Goal: Feedback & Contribution: Contribute content

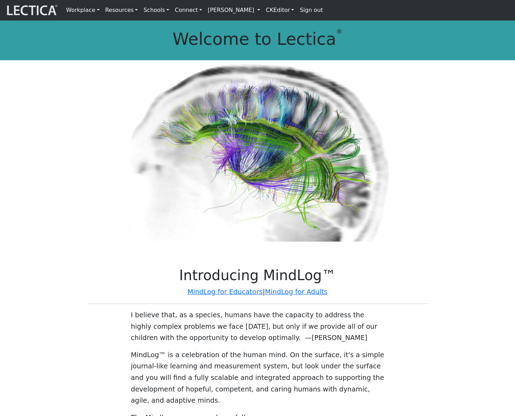
click at [257, 13] on link "[PERSON_NAME]" at bounding box center [234, 10] width 58 height 15
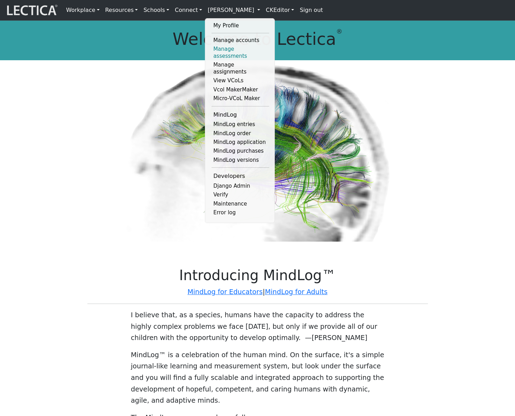
click at [238, 49] on link "Manage assessments" at bounding box center [241, 53] width 58 height 16
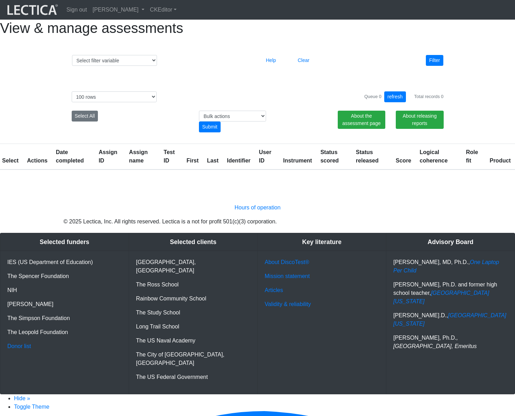
select select "100"
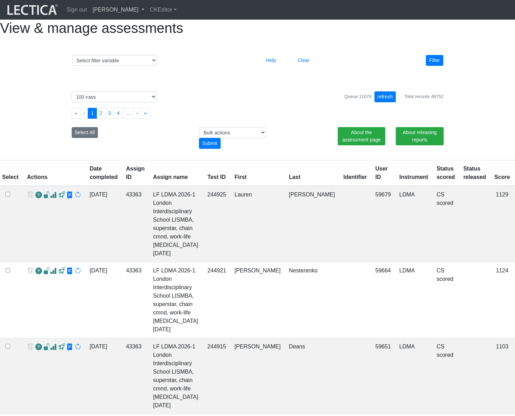
click at [145, 11] on link "[PERSON_NAME]" at bounding box center [118, 10] width 57 height 14
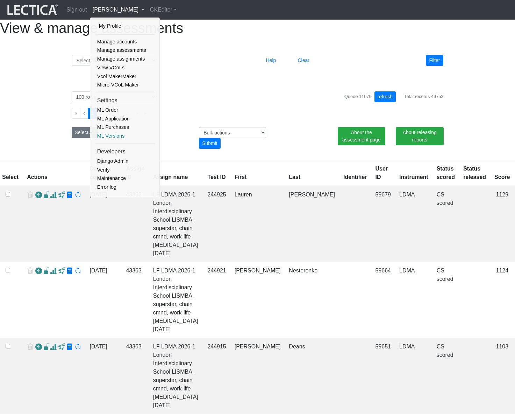
click at [114, 135] on link "ML Versions" at bounding box center [125, 136] width 59 height 9
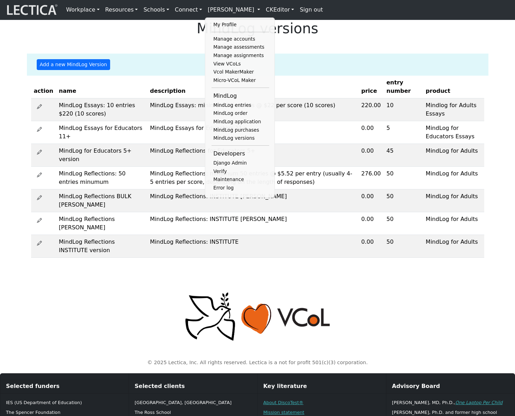
click at [272, 98] on th "description" at bounding box center [252, 87] width 211 height 23
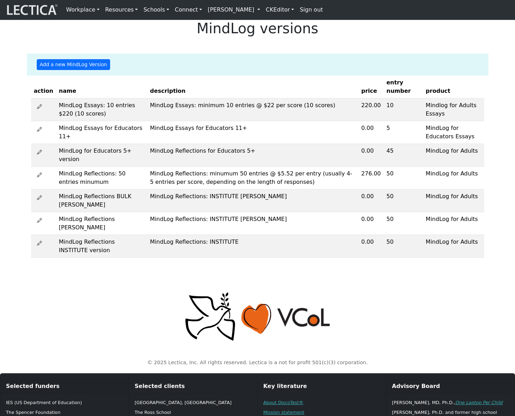
click at [397, 64] on div "MindLog versions Add a new MindLog Version action name description price entry …" at bounding box center [257, 139] width 515 height 238
click at [256, 13] on link "[PERSON_NAME]" at bounding box center [234, 10] width 58 height 14
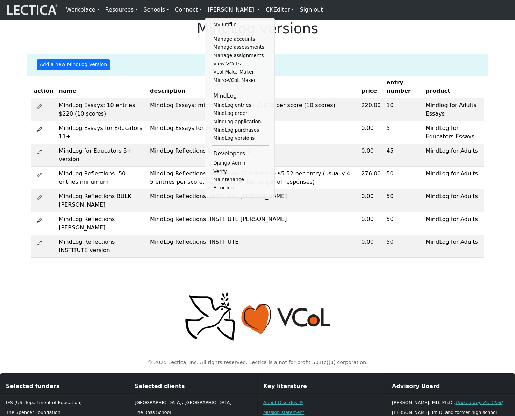
click at [364, 71] on div "Add a new MindLog Version" at bounding box center [257, 65] width 453 height 22
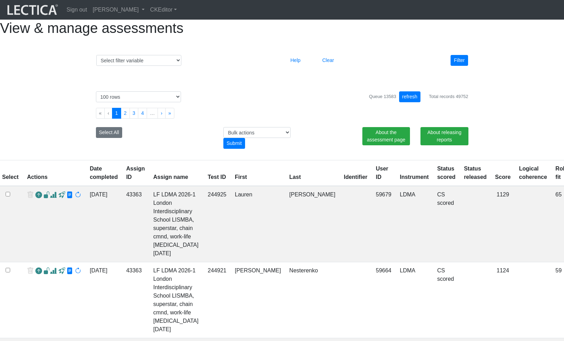
select select "100"
click at [311, 104] on div "Select # rows to display 10 rows 20 rows 50 rows 100 rows 200 rows 500 rows 100…" at bounding box center [282, 117] width 388 height 69
click at [141, 9] on link "[PERSON_NAME]" at bounding box center [118, 10] width 57 height 14
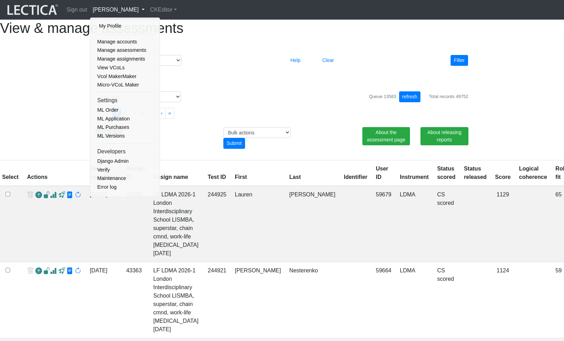
click at [220, 77] on div "Select filter variable Assignment name Assignment ID Clarity persuasive Clarity…" at bounding box center [282, 59] width 399 height 35
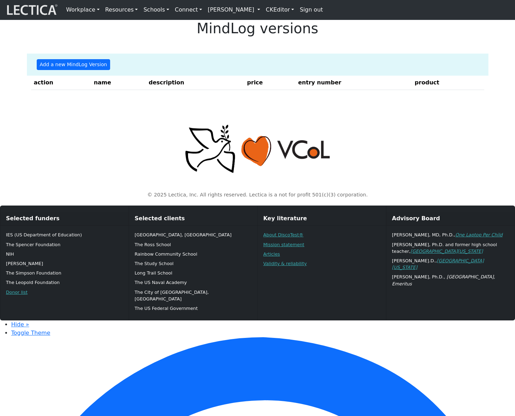
click at [238, 16] on link "[PERSON_NAME]" at bounding box center [234, 10] width 58 height 14
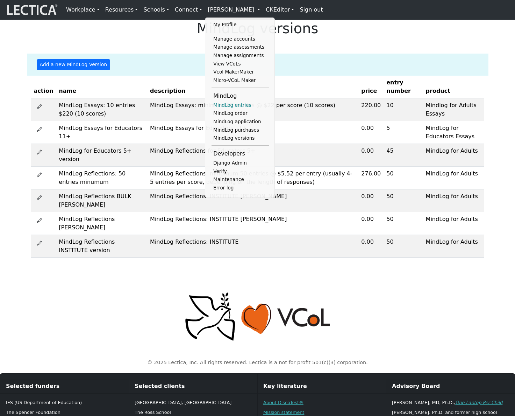
click at [226, 108] on link "MindLog entries" at bounding box center [241, 105] width 58 height 8
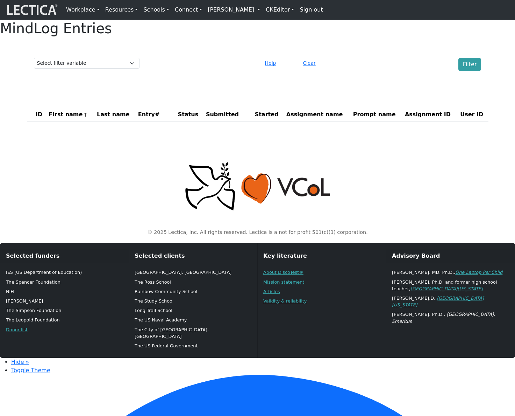
click at [253, 11] on link "[PERSON_NAME]" at bounding box center [234, 10] width 58 height 14
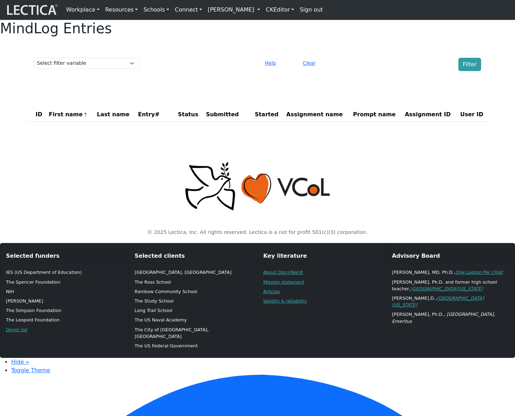
click at [251, 13] on link "[PERSON_NAME]" at bounding box center [234, 10] width 58 height 14
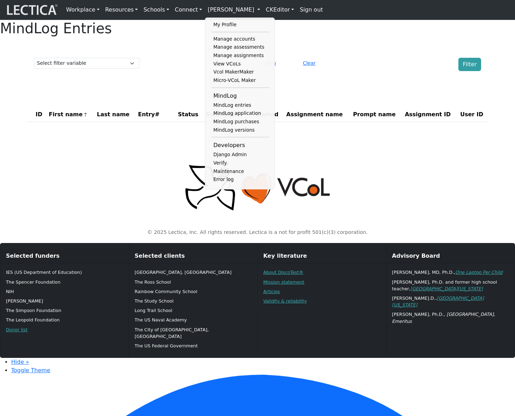
click at [403, 61] on div "MindLog Entries Select filter variable First name Last name Entry# Status Submi…" at bounding box center [257, 73] width 515 height 107
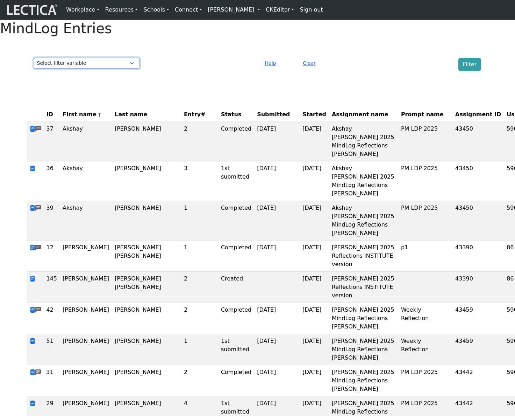
click at [120, 69] on select "Select filter variable First name Last name Entry# Status Submitted Started Ass…" at bounding box center [87, 63] width 106 height 11
click at [123, 69] on select "Select filter variable First name Last name Entry# Status Submitted Started Ass…" at bounding box center [87, 63] width 106 height 11
click at [34, 69] on select "Select filter variable First name Last name Entry# Status Submitted Started Ass…" at bounding box center [87, 63] width 106 height 11
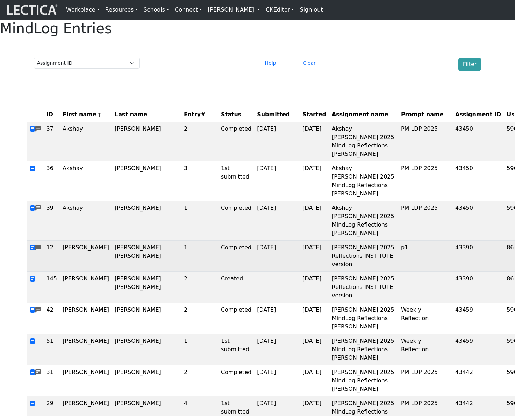
click at [453, 258] on td "43390" at bounding box center [478, 255] width 51 height 31
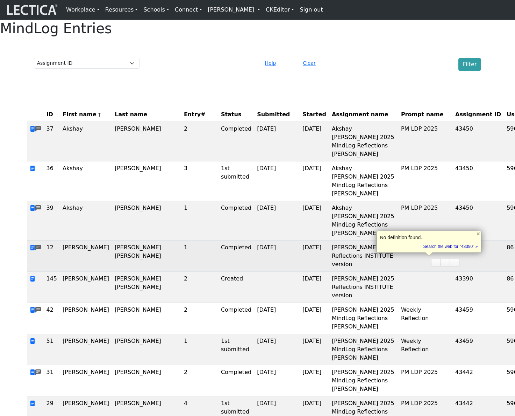
copy td "43390"
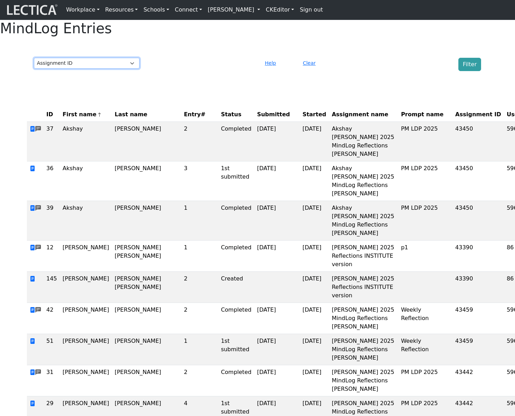
click at [131, 69] on select "Select filter variable First name Last name Entry# Status Submitted Started Ass…" at bounding box center [87, 63] width 106 height 11
click at [180, 71] on div at bounding box center [201, 64] width 114 height 13
click at [118, 69] on select "Select filter variable First name Last name Entry# Status Submitted Started Ass…" at bounding box center [87, 63] width 106 height 11
select select "prompt_name"
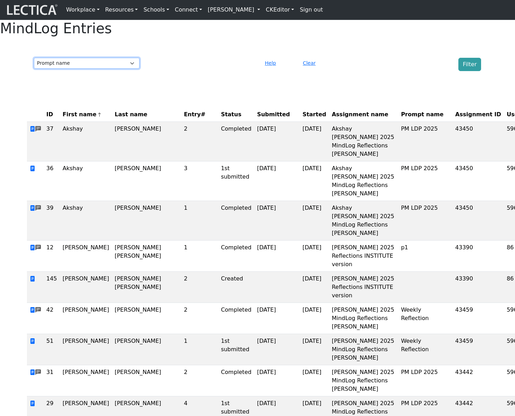
click at [34, 69] on select "Select filter variable First name Last name Entry# Status Submitted Started Ass…" at bounding box center [87, 63] width 106 height 11
click at [104, 69] on select "Select filter variable First name Last name Entry# Status Submitted Started Ass…" at bounding box center [87, 63] width 106 height 11
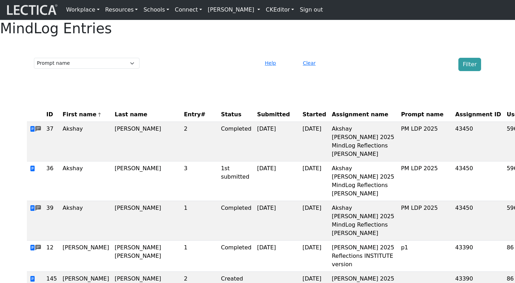
click at [381, 71] on div "Filter" at bounding box center [429, 64] width 114 height 13
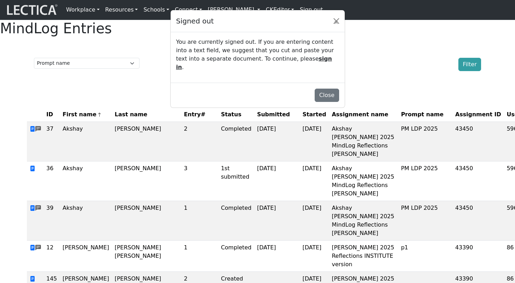
click at [307, 51] on p "You are currently signed out. If you are entering content into a text field, we…" at bounding box center [257, 55] width 163 height 34
click at [326, 62] on p "You are currently signed out. If you are entering content into a text field, we…" at bounding box center [257, 55] width 163 height 34
click at [291, 53] on p "You are currently signed out. If you are entering content into a text field, we…" at bounding box center [257, 55] width 163 height 34
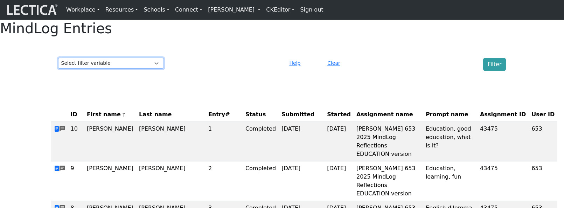
click at [101, 69] on select "Select filter variable First name Last name Entry# Status Submitted Started Ass…" at bounding box center [111, 63] width 106 height 11
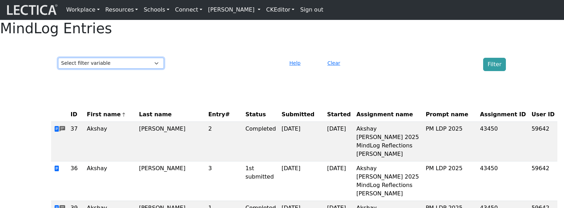
select select "first_name"
click at [58, 69] on select "Select filter variable First name Last name Entry# Status Submitted Started Ass…" at bounding box center [111, 63] width 106 height 11
click at [295, 69] on button "Help" at bounding box center [294, 63] width 17 height 11
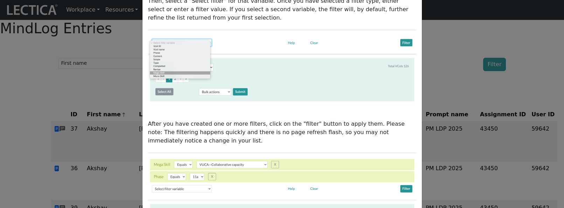
scroll to position [251, 0]
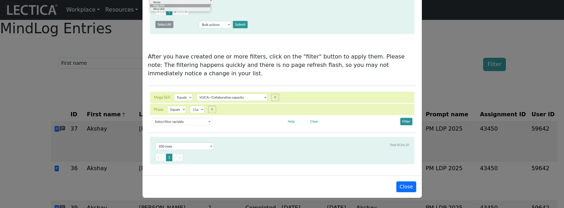
click at [114, 102] on div "How to use the Data Filter This data filter allows you to refine large lists do…" at bounding box center [282, 104] width 564 height 208
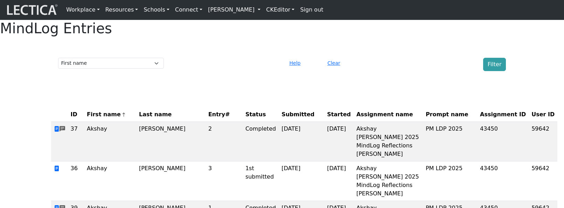
scroll to position [0, 0]
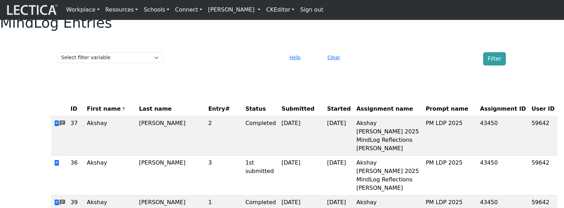
scroll to position [5, 0]
click at [145, 63] on select "Select filter variable First name Last name Entry# Status Submitted Started Ass…" at bounding box center [111, 57] width 106 height 11
click at [58, 63] on select "Select filter variable First name Last name Entry# Status Submitted Started Ass…" at bounding box center [111, 57] width 106 height 11
click at [202, 66] on div at bounding box center [225, 58] width 114 height 13
click at [104, 67] on div "Select filter variable First name Last name Entry# Status Submitted Started Ass…" at bounding box center [281, 59] width 453 height 19
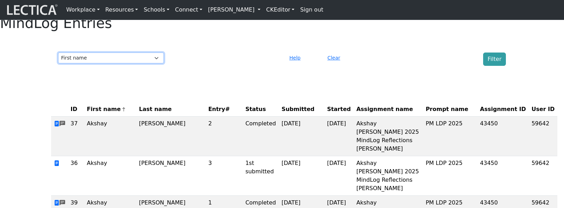
click at [107, 63] on select "Select filter variable First name Last name Entry# Status Submitted Started Ass…" at bounding box center [111, 57] width 106 height 11
select select "submitted_at"
click at [58, 63] on select "Select filter variable First name Last name Entry# Status Submitted Started Ass…" at bounding box center [111, 57] width 106 height 11
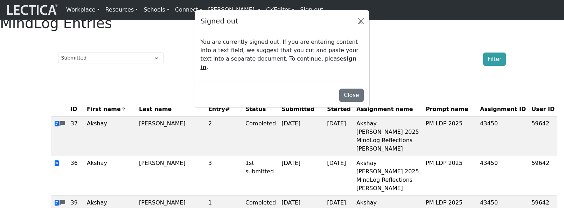
click at [315, 47] on div "You are currently signed out. If you are entering content into a text field, we…" at bounding box center [282, 57] width 174 height 50
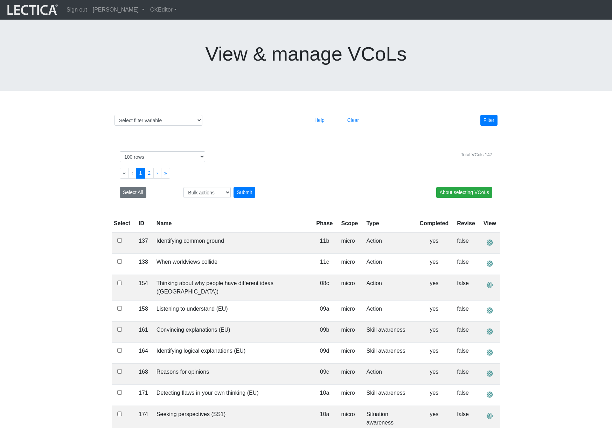
select select "100"
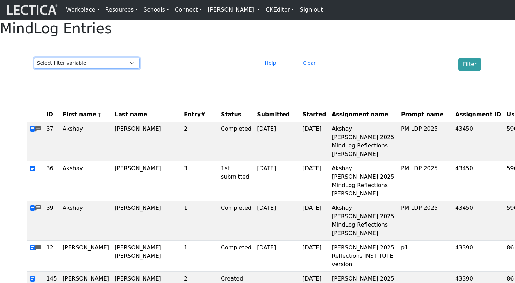
click at [97, 69] on select "Select filter variable First name Last name Entry# Status Submitted Started Ass…" at bounding box center [87, 63] width 106 height 11
select select "id"
click at [34, 69] on select "Select filter variable First name Last name Entry# Status Submitted Started Ass…" at bounding box center [87, 63] width 106 height 11
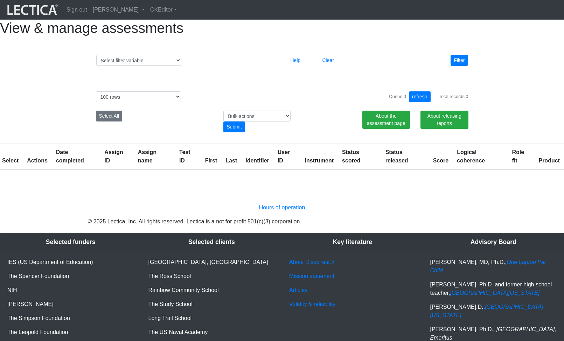
select select "100"
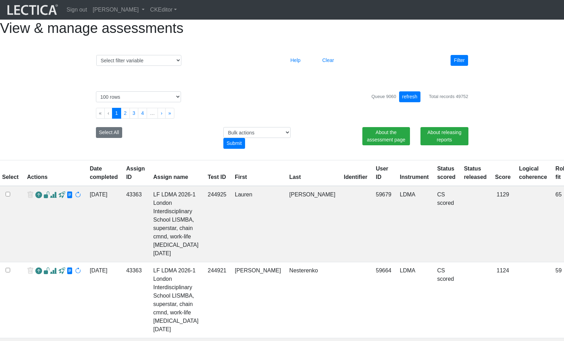
click at [235, 65] on div "Select filter variable Assignment name Assignment ID Clarity persuasive Clarity…" at bounding box center [282, 59] width 399 height 35
click at [414, 102] on button "refresh" at bounding box center [410, 96] width 22 height 11
click at [420, 102] on div "Queue 7948 refresh Total records 49752" at bounding box center [419, 96] width 97 height 11
click at [411, 102] on button "refresh" at bounding box center [410, 96] width 22 height 11
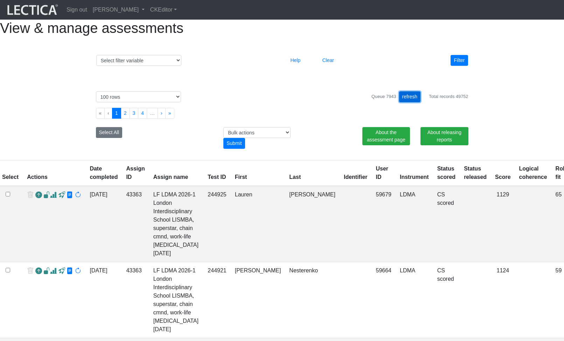
click at [411, 102] on button "refresh" at bounding box center [410, 96] width 22 height 11
click at [407, 102] on button "refresh" at bounding box center [410, 96] width 22 height 11
click at [240, 77] on div "Select filter variable Assignment name Assignment ID Clarity persuasive Clarity…" at bounding box center [282, 59] width 399 height 35
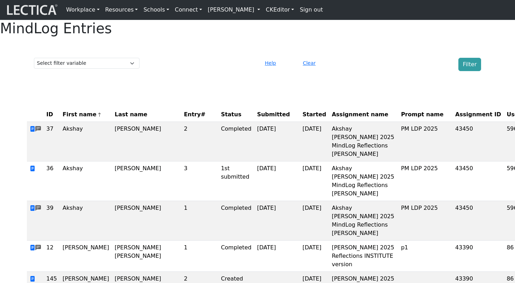
click at [91, 69] on select "Select filter variable First name Last name Entry# Status Submitted Started Ass…" at bounding box center [87, 63] width 106 height 11
select select "user_id"
click at [34, 69] on select "Select filter variable First name Last name Entry# Status Submitted Started Ass…" at bounding box center [87, 63] width 106 height 11
click at [253, 15] on link "[PERSON_NAME]" at bounding box center [234, 10] width 58 height 14
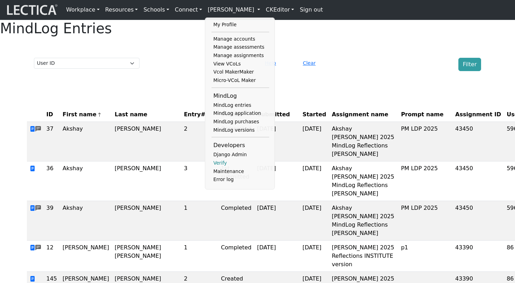
click at [212, 167] on link "Verify" at bounding box center [241, 163] width 58 height 8
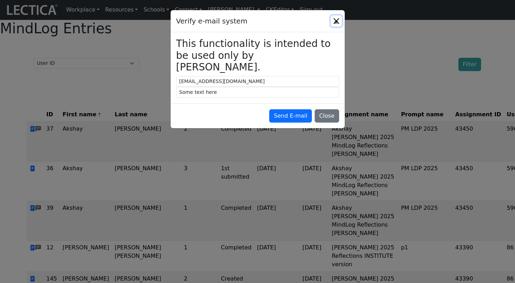
click at [336, 26] on span "×" at bounding box center [336, 22] width 5 height 7
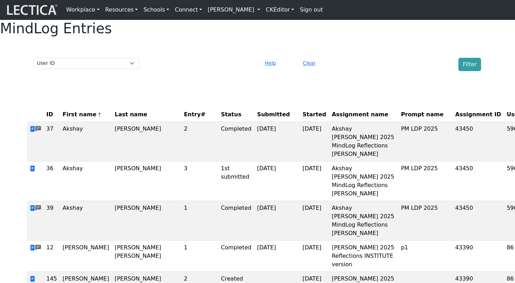
click at [246, 4] on link "[PERSON_NAME]" at bounding box center [234, 10] width 58 height 14
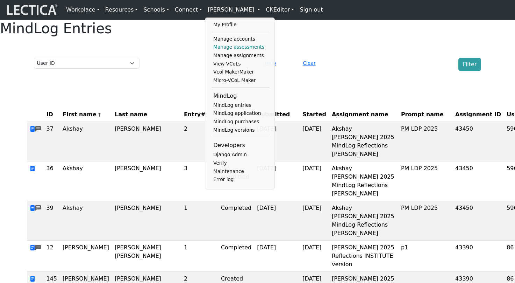
click at [231, 50] on link "Manage assessments" at bounding box center [241, 47] width 58 height 8
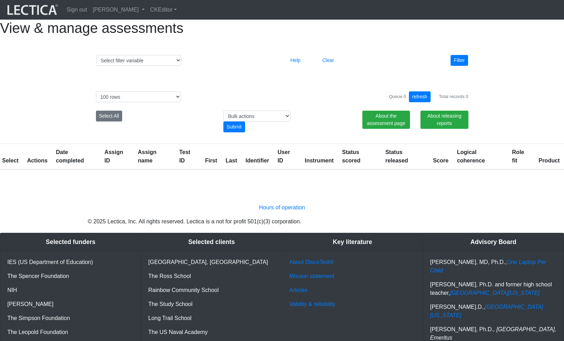
select select "100"
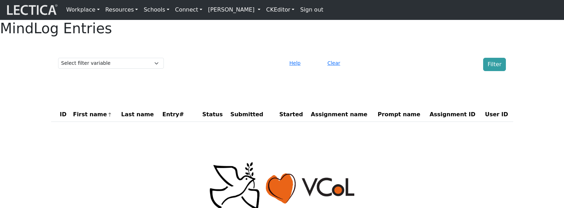
click at [252, 10] on link "[PERSON_NAME]" at bounding box center [234, 10] width 58 height 14
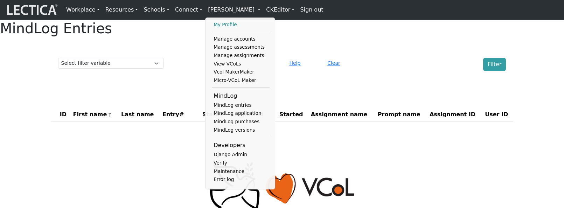
click at [228, 28] on link "My Profile" at bounding box center [241, 25] width 58 height 8
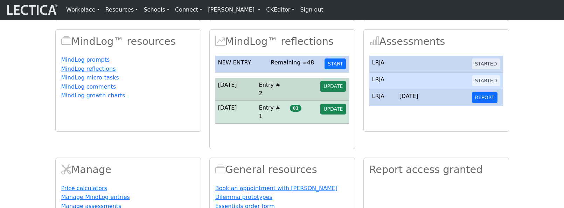
scroll to position [127, 0]
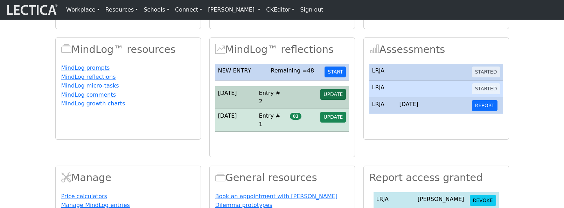
click at [335, 97] on span "UPDATE" at bounding box center [332, 94] width 19 height 6
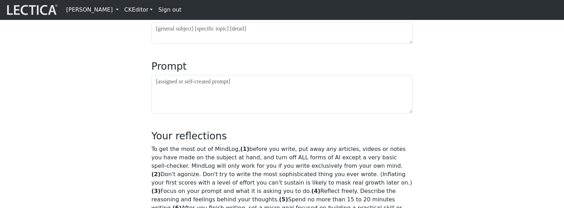
scroll to position [391, 0]
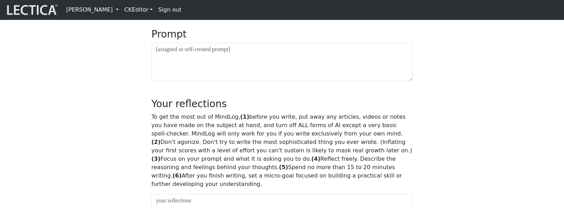
click at [182, 12] on textarea at bounding box center [282, 1] width 261 height 22
type textarea "my prompt"
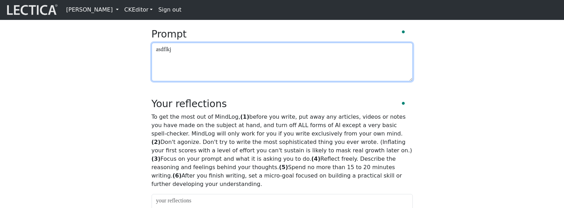
type textarea "asdflkj"
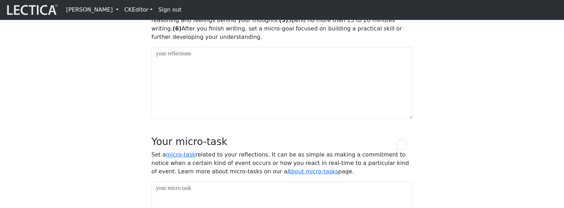
scroll to position [626, 0]
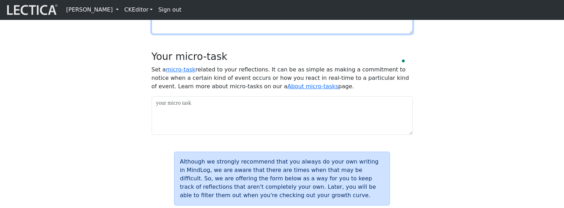
type textarea "asdfasdf"
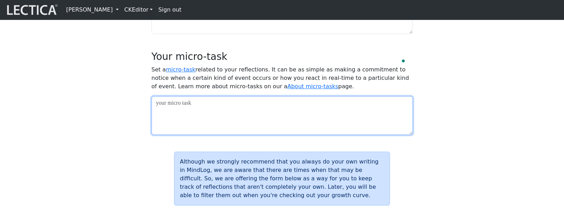
click at [205, 135] on textarea at bounding box center [282, 115] width 261 height 38
click at [187, 135] on textarea "asdf" at bounding box center [282, 115] width 261 height 38
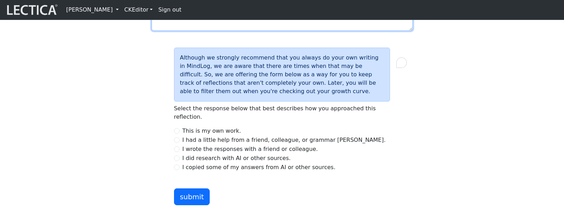
scroll to position [844, 0]
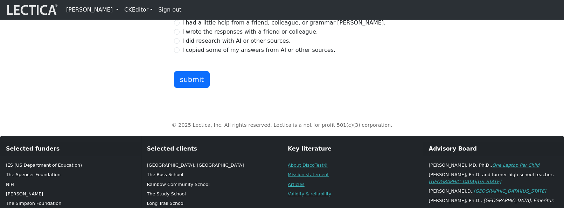
type textarea "asdfasdf"
click at [176, 44] on input "I did research with AI or other sources." at bounding box center [177, 41] width 6 height 6
radio input "true"
click at [191, 88] on button "submit" at bounding box center [192, 79] width 36 height 17
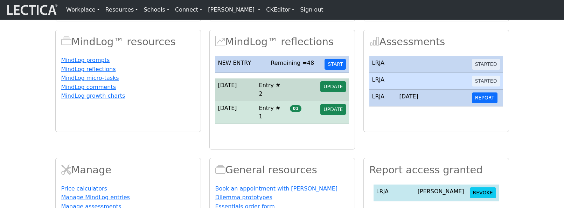
scroll to position [176, 0]
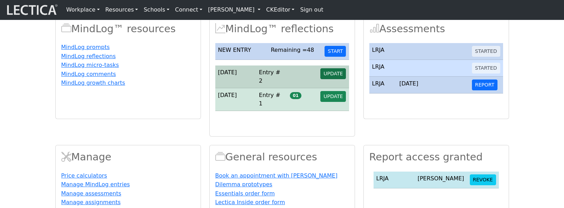
click at [335, 76] on span "UPDATE" at bounding box center [332, 74] width 19 height 6
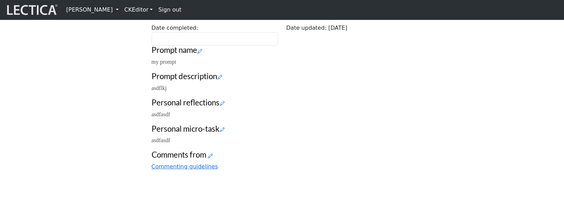
scroll to position [321, 0]
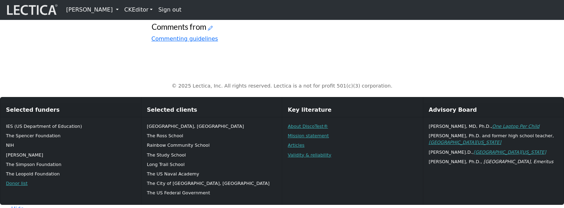
click at [121, 10] on link "[PERSON_NAME]" at bounding box center [92, 10] width 58 height 14
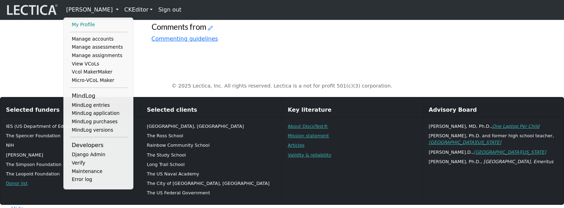
click at [85, 29] on link "My Profile" at bounding box center [99, 25] width 58 height 8
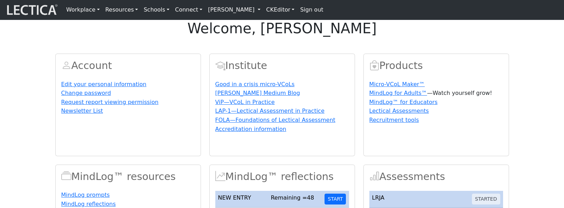
scroll to position [63, 0]
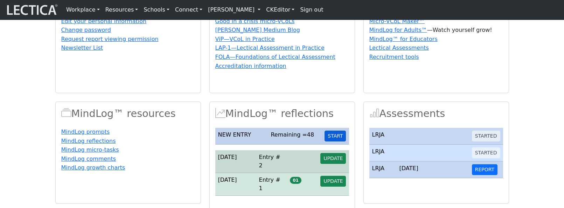
click at [339, 141] on button "START" at bounding box center [334, 136] width 21 height 11
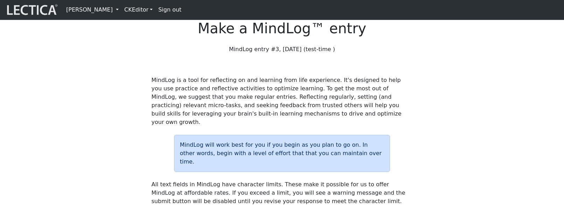
scroll to position [138, 0]
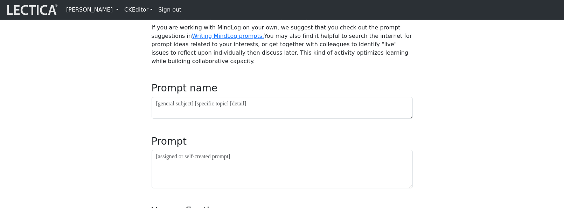
scroll to position [291, 0]
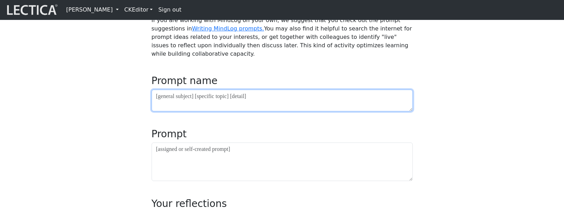
click at [179, 111] on textarea at bounding box center [282, 101] width 261 height 22
type textarea "asdf"
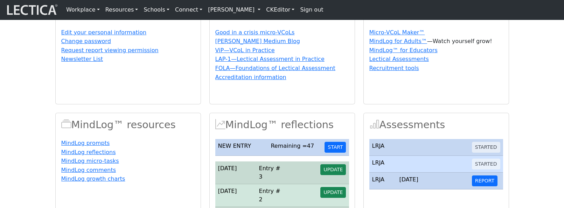
scroll to position [90, 0]
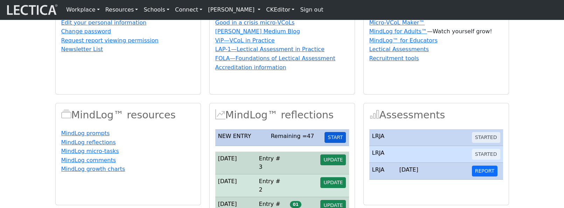
click at [335, 143] on button "START" at bounding box center [334, 137] width 21 height 11
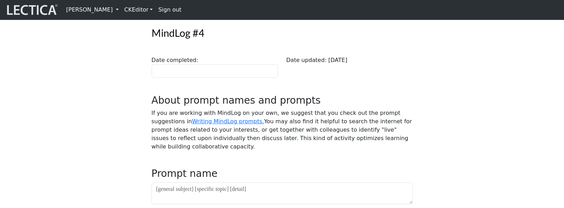
scroll to position [256, 0]
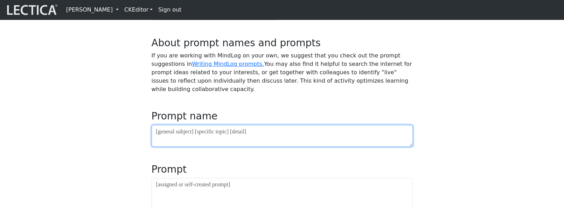
click at [196, 147] on textarea at bounding box center [282, 136] width 261 height 22
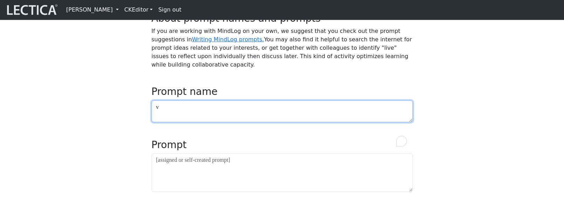
scroll to position [340, 0]
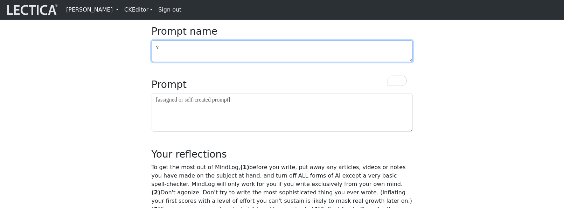
type textarea "v"
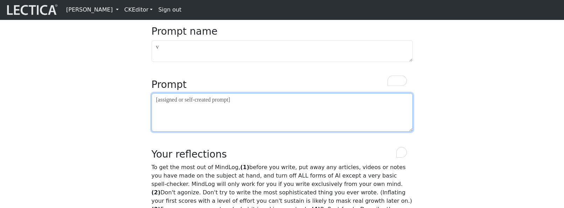
click at [171, 132] on textarea "To enrich screen reader interactions, please activate Accessibility in Grammarl…" at bounding box center [282, 112] width 261 height 38
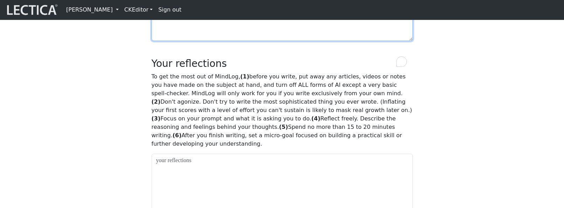
scroll to position [471, 0]
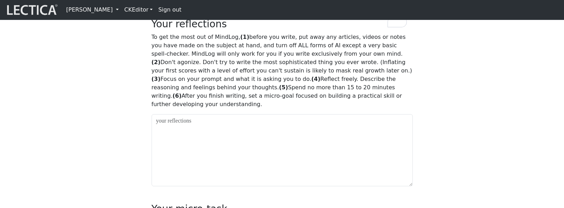
type textarea "v"
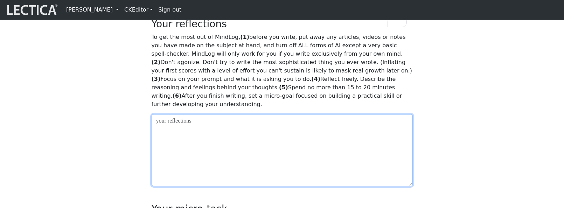
click at [175, 114] on textarea at bounding box center [282, 150] width 261 height 72
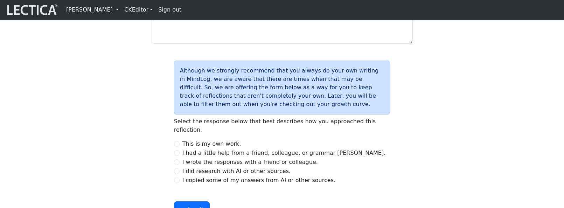
scroll to position [777, 0]
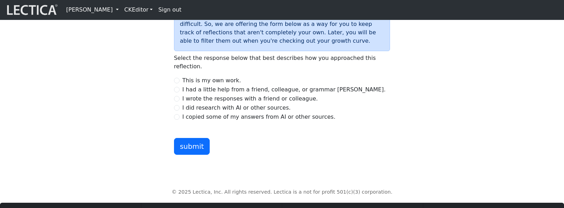
type textarea "v"
click at [177, 103] on div "I wrote the responses with a friend or colleague." at bounding box center [282, 98] width 216 height 8
click at [177, 101] on input "I wrote the responses with a friend or colleague." at bounding box center [177, 99] width 6 height 6
radio input "true"
click at [189, 155] on button "submit" at bounding box center [192, 146] width 36 height 17
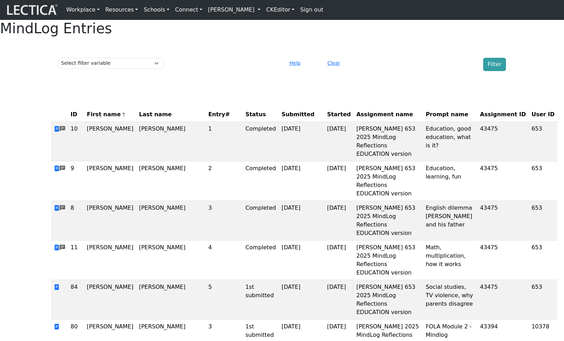
click at [281, 119] on span "Submitted" at bounding box center [297, 114] width 33 height 8
click at [281, 119] on span "Submitted" at bounding box center [300, 114] width 38 height 8
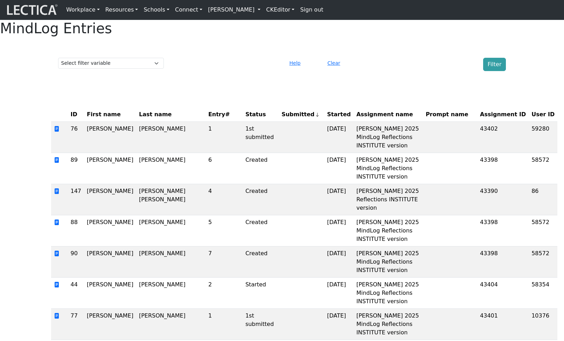
click at [324, 122] on th "Started" at bounding box center [338, 114] width 29 height 14
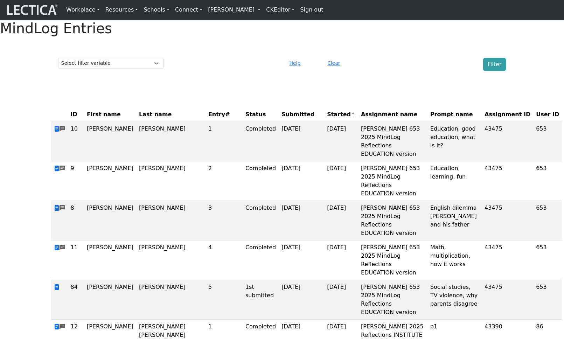
click at [324, 122] on th "Started" at bounding box center [341, 114] width 34 height 14
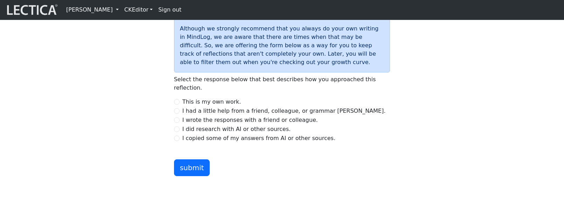
scroll to position [832, 0]
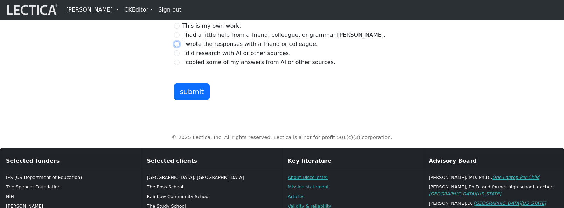
click at [175, 47] on input "I wrote the responses with a friend or colleague." at bounding box center [177, 44] width 6 height 6
radio input "true"
click at [192, 100] on button "submit" at bounding box center [192, 91] width 36 height 17
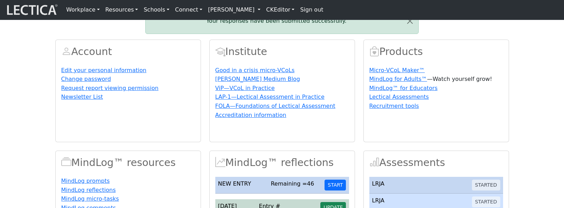
scroll to position [102, 0]
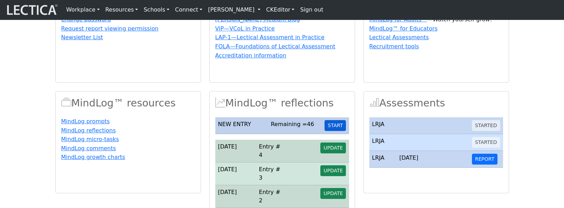
click at [337, 131] on button "START" at bounding box center [334, 125] width 21 height 11
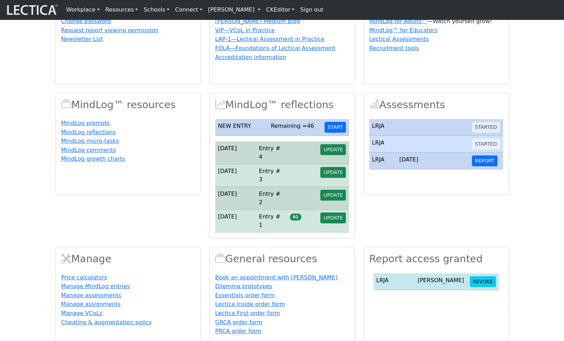
scroll to position [98, 0]
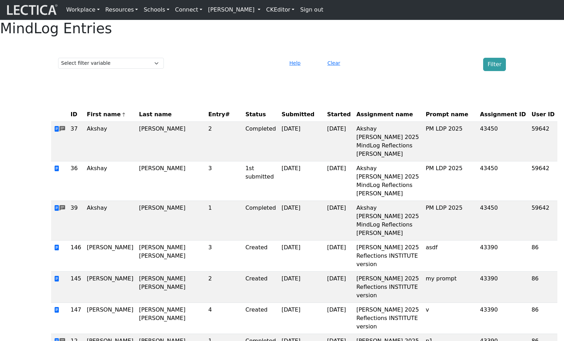
click at [324, 122] on th "Started" at bounding box center [338, 114] width 29 height 14
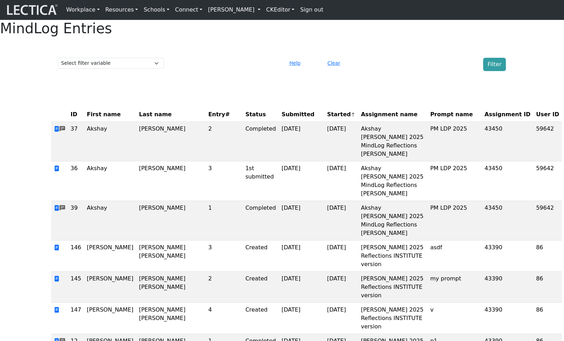
click at [324, 122] on th "Started" at bounding box center [341, 114] width 34 height 14
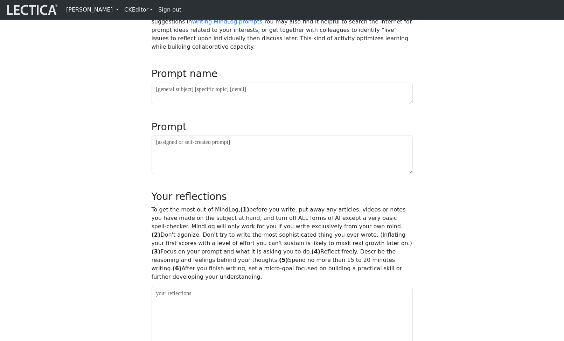
scroll to position [303, 0]
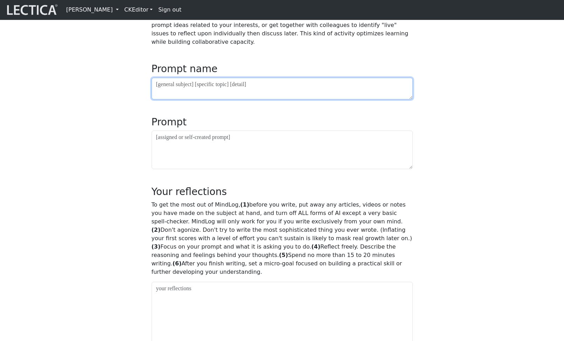
click at [239, 99] on textarea at bounding box center [282, 89] width 261 height 22
type textarea "x"
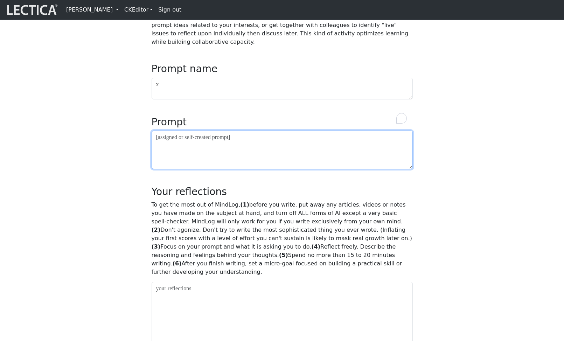
click at [219, 169] on textarea at bounding box center [282, 150] width 261 height 38
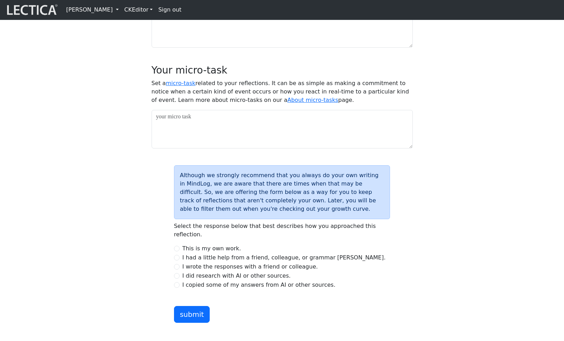
scroll to position [593, 0]
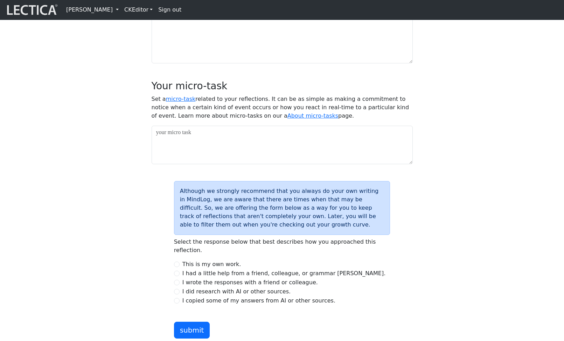
type textarea "x"
click at [212, 45] on textarea "To enrich screen reader interactions, please activate Accessibility in Grammarl…" at bounding box center [282, 27] width 261 height 72
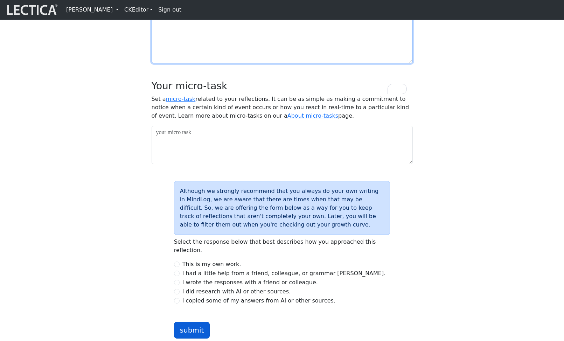
type textarea "x"
click at [177, 280] on input "I wrote the responses with a friend or colleague." at bounding box center [177, 283] width 6 height 6
radio input "true"
click at [177, 269] on div "I had a little help from a friend, colleague, or grammar [PERSON_NAME]." at bounding box center [282, 273] width 216 height 8
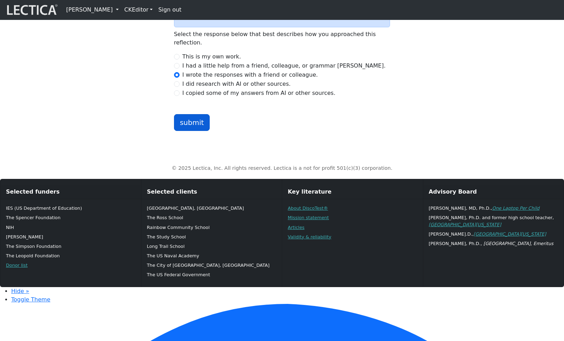
click at [192, 131] on button "submit" at bounding box center [192, 122] width 36 height 17
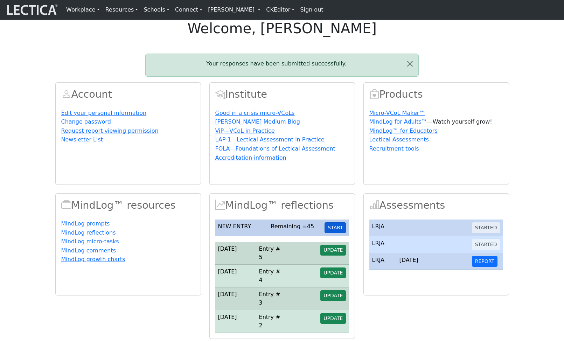
click at [336, 233] on button "START" at bounding box center [334, 227] width 21 height 11
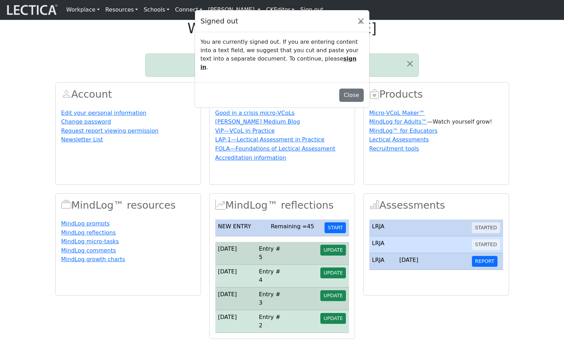
click at [314, 83] on div "You are currently signed out. If you are entering content into a text field, we…" at bounding box center [282, 57] width 174 height 50
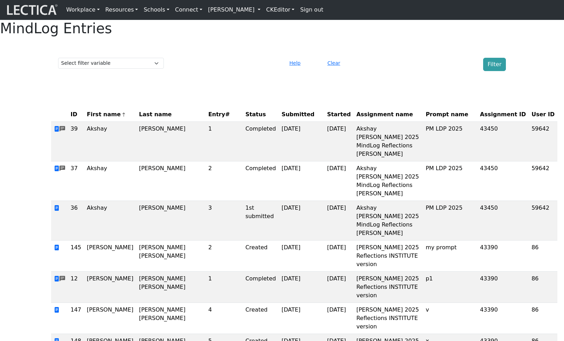
click at [324, 122] on th "Started" at bounding box center [338, 114] width 29 height 14
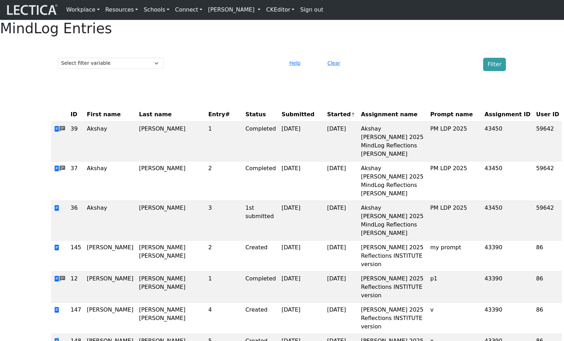
click at [324, 122] on th "Started" at bounding box center [341, 114] width 34 height 14
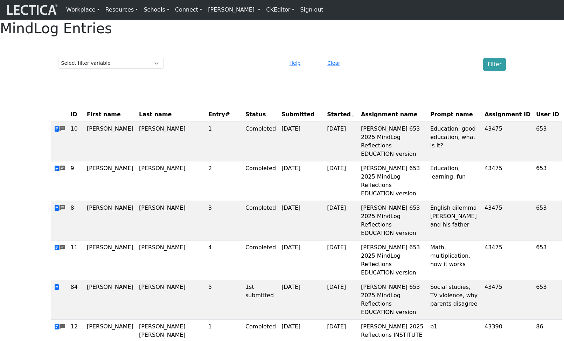
click at [324, 122] on th "Started" at bounding box center [341, 114] width 34 height 14
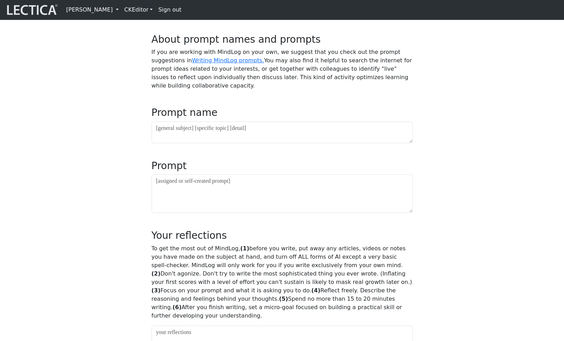
scroll to position [288, 0]
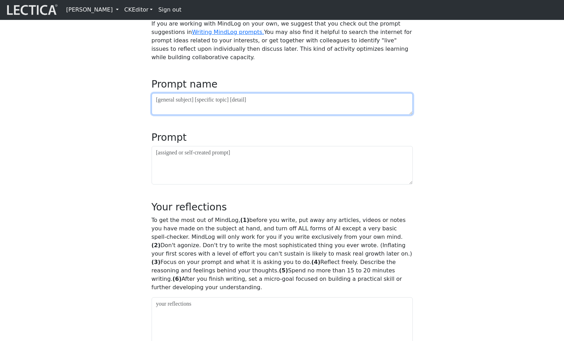
click at [194, 115] on textarea at bounding box center [282, 104] width 261 height 22
type textarea "e"
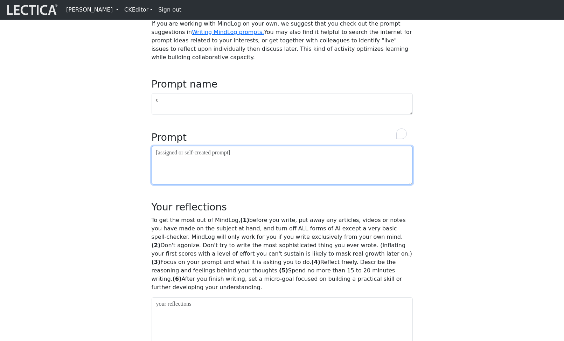
click at [191, 184] on textarea at bounding box center [282, 165] width 261 height 38
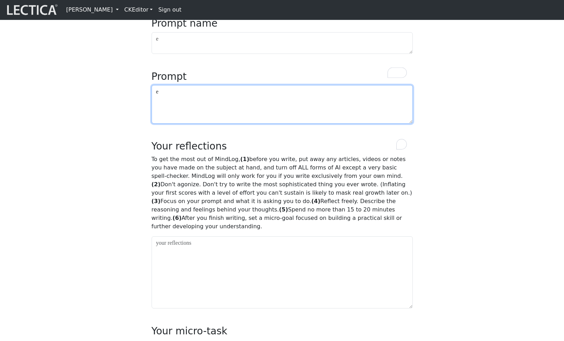
scroll to position [488, 0]
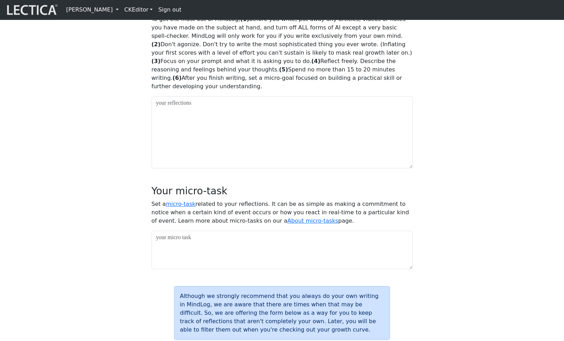
type textarea "e"
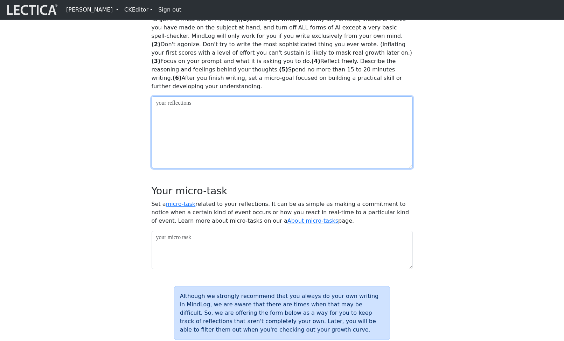
click at [197, 158] on textarea at bounding box center [282, 132] width 261 height 72
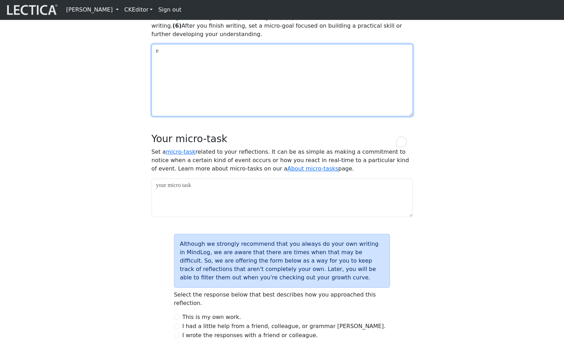
scroll to position [687, 0]
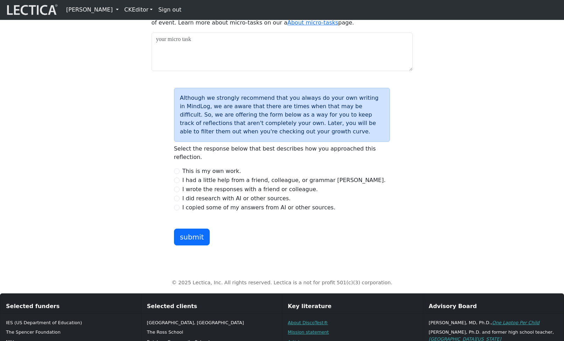
type textarea "e"
click at [180, 183] on input "I had a little help from a friend, colleague, or grammar [PERSON_NAME]." at bounding box center [177, 180] width 6 height 6
radio input "true"
click at [190, 245] on button "submit" at bounding box center [192, 236] width 36 height 17
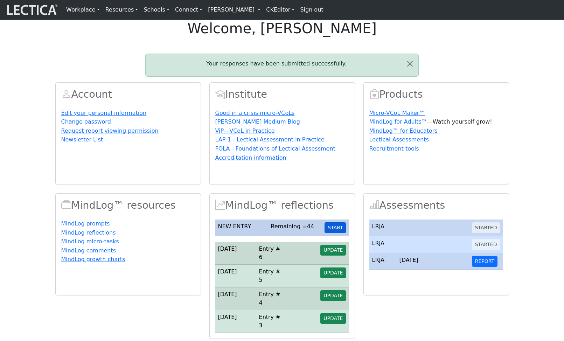
click at [336, 233] on button "START" at bounding box center [334, 227] width 21 height 11
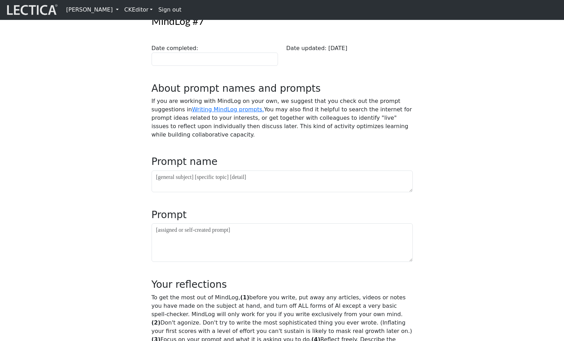
scroll to position [314, 0]
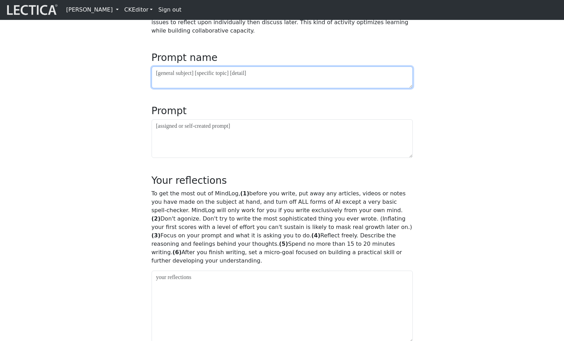
click at [247, 88] on textarea at bounding box center [282, 77] width 261 height 22
type textarea "y"
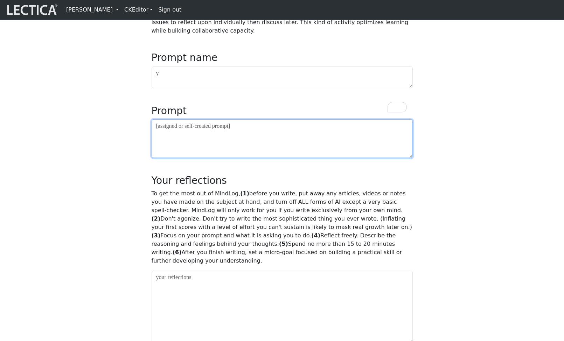
click at [228, 157] on textarea at bounding box center [282, 138] width 261 height 38
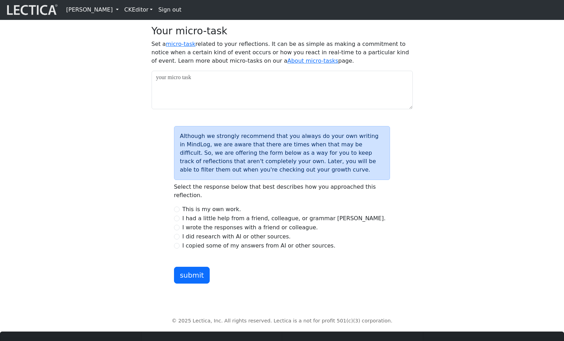
type textarea "y"
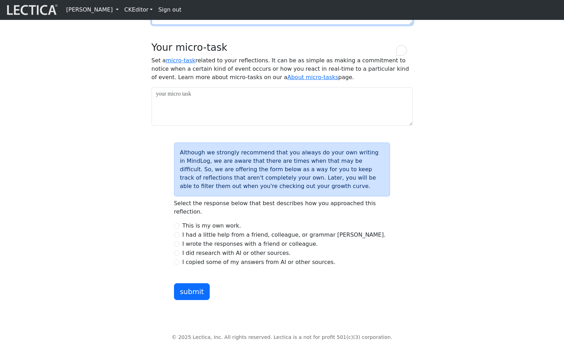
scroll to position [623, 0]
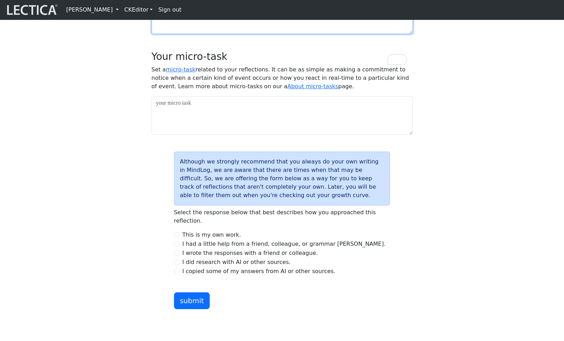
type textarea "y"
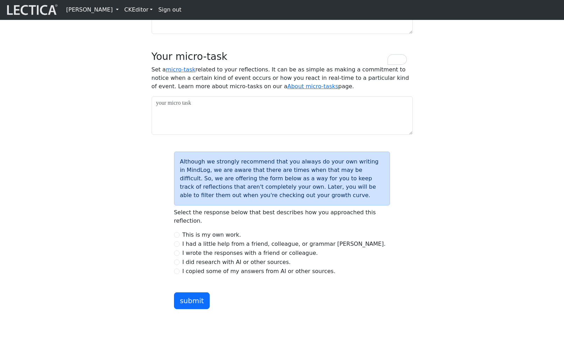
click at [173, 284] on div "Although we strongly recommend that you always do your own writing in MindLog, …" at bounding box center [282, 230] width 225 height 157
click at [177, 247] on input "I had a little help from a friend, colleague, or grammar checker." at bounding box center [177, 244] width 6 height 6
radio input "true"
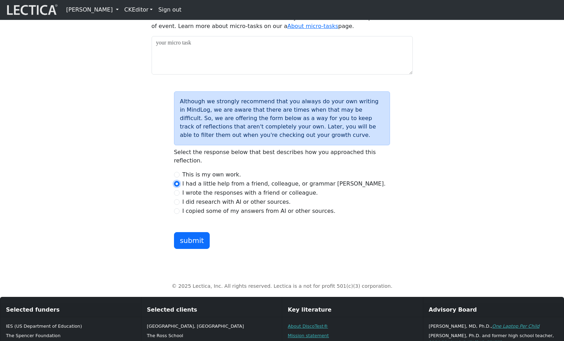
scroll to position [759, 0]
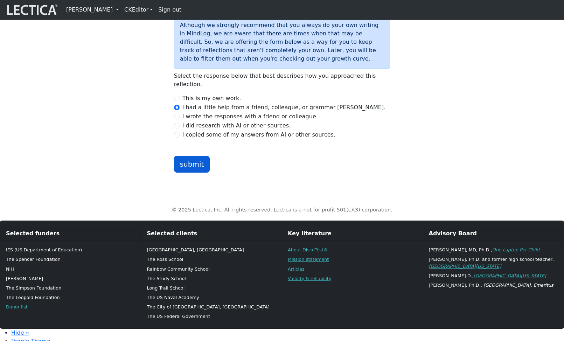
click at [198, 173] on button "submit" at bounding box center [192, 164] width 36 height 17
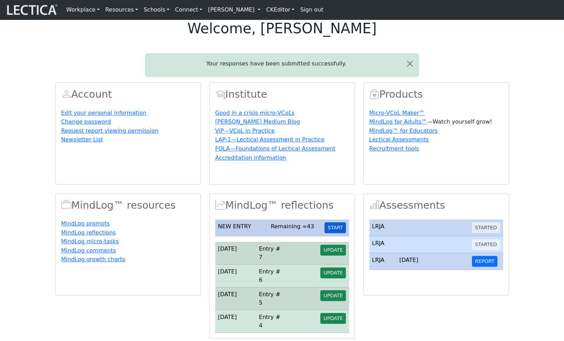
click at [338, 233] on button "START" at bounding box center [334, 227] width 21 height 11
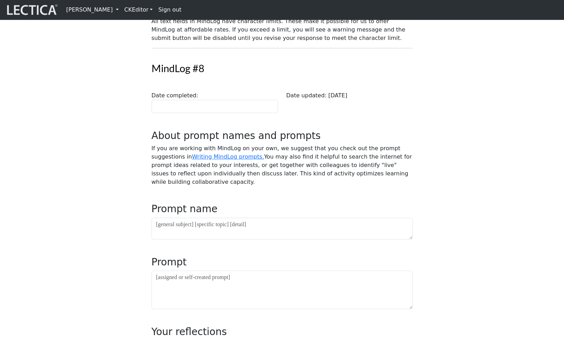
scroll to position [177, 0]
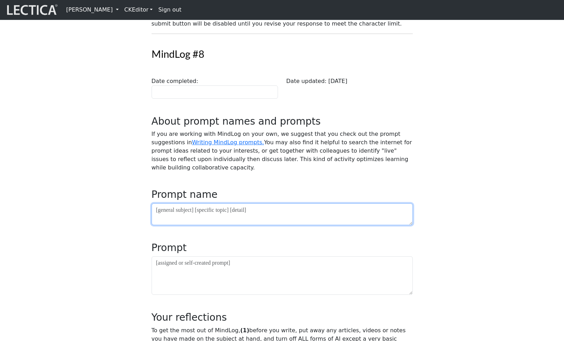
click at [212, 225] on textarea at bounding box center [282, 214] width 261 height 22
type textarea "cccc"
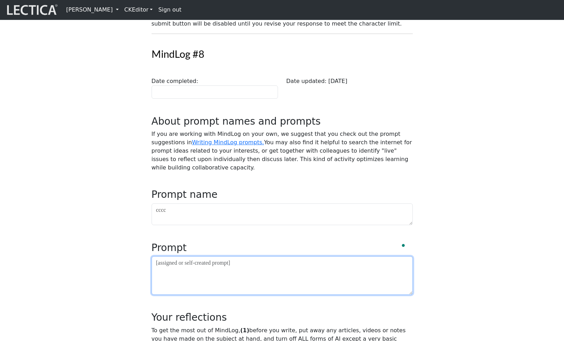
click at [193, 295] on textarea at bounding box center [282, 275] width 261 height 38
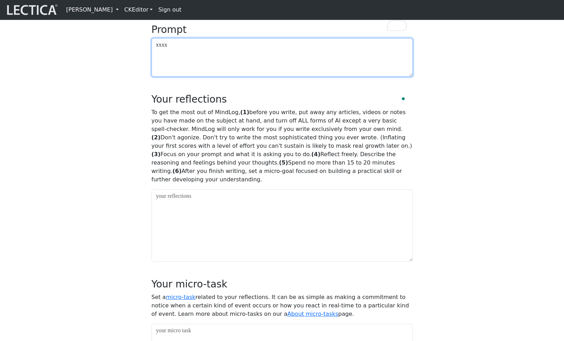
type textarea "xxxx"
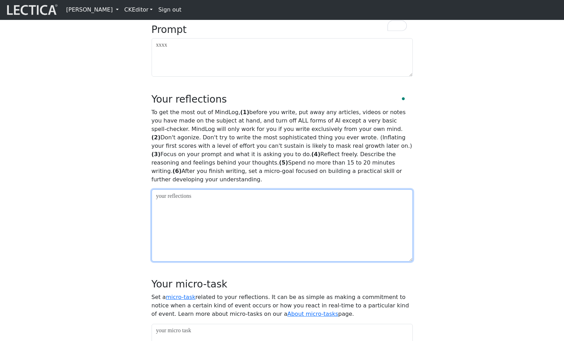
click at [213, 254] on textarea at bounding box center [282, 225] width 261 height 72
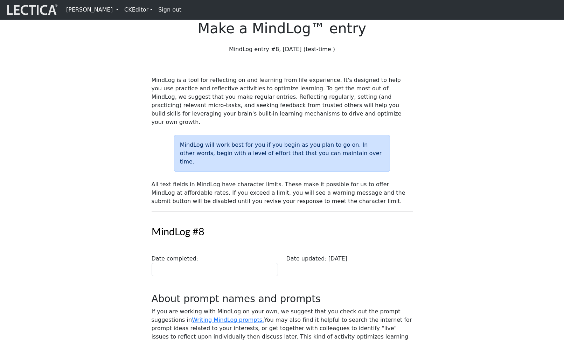
click at [121, 14] on link "[PERSON_NAME]" at bounding box center [92, 10] width 58 height 14
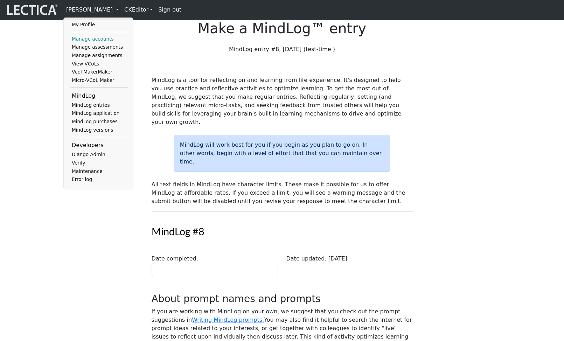
click at [109, 40] on link "Manage accounts" at bounding box center [99, 39] width 58 height 8
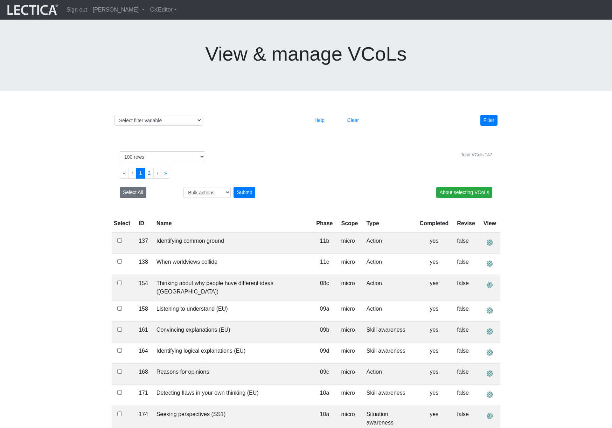
select select "100"
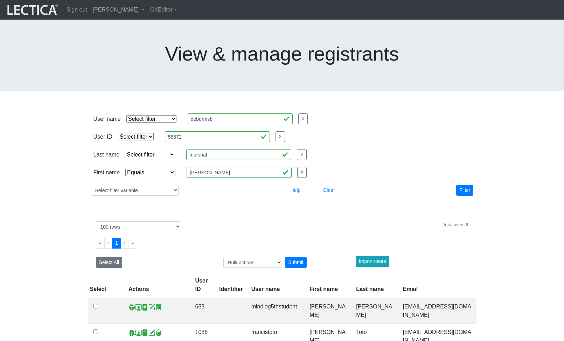
select select "iexact"
select select "100"
click at [327, 185] on button "Clear" at bounding box center [329, 190] width 18 height 11
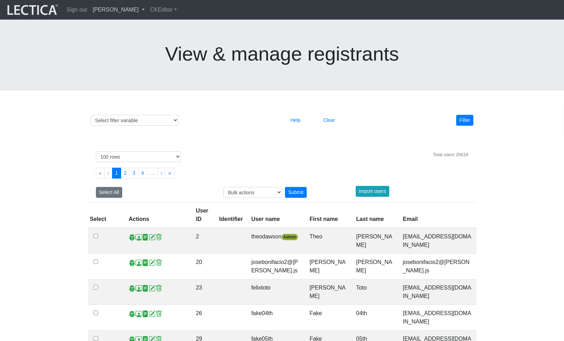
click at [147, 10] on link "[PERSON_NAME]" at bounding box center [118, 10] width 57 height 14
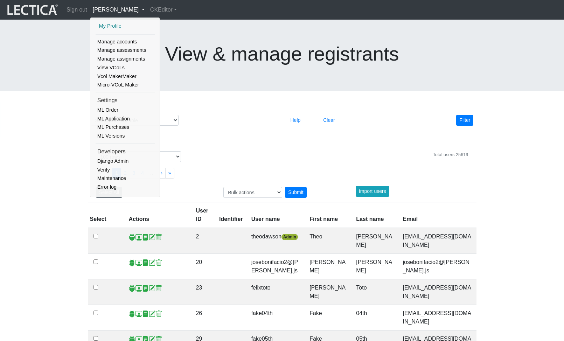
click at [111, 23] on link "My Profile" at bounding box center [125, 26] width 56 height 9
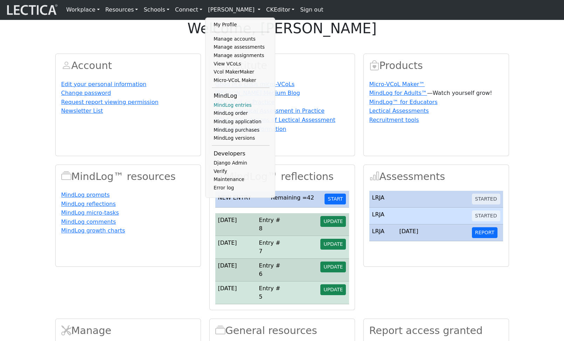
click at [231, 109] on link "MindLog entries" at bounding box center [241, 105] width 58 height 8
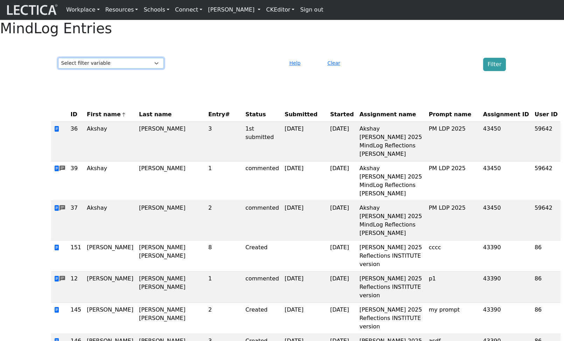
click at [135, 69] on select "Select filter variable First name Last name Entry# Status Submitted Started Ass…" at bounding box center [111, 63] width 106 height 11
select select "status"
click at [58, 69] on select "Select filter variable First name Last name Entry# Status Submitted Started Ass…" at bounding box center [111, 63] width 106 height 11
click at [253, 12] on link "[PERSON_NAME]" at bounding box center [234, 10] width 58 height 14
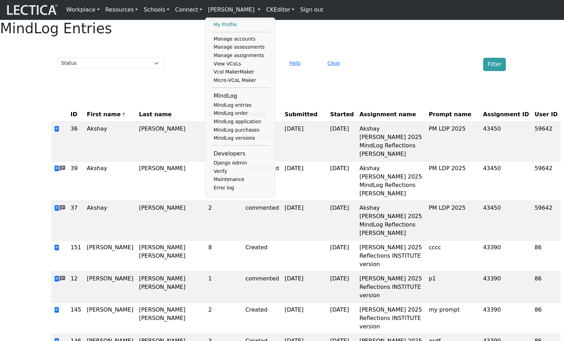
click at [217, 28] on link "My Profile" at bounding box center [241, 25] width 58 height 8
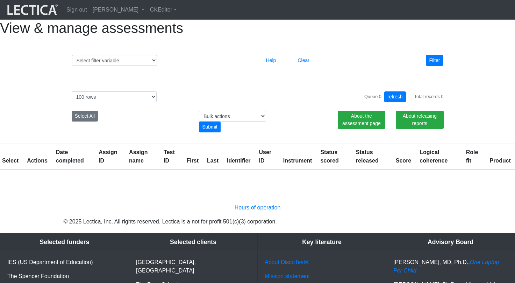
select select "100"
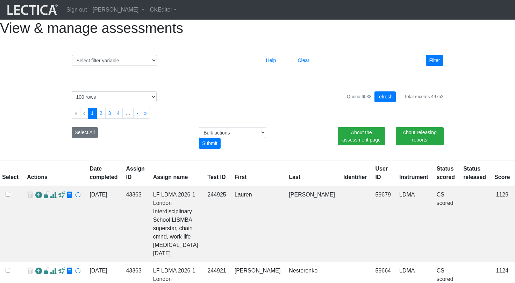
click at [224, 66] on div at bounding box center [210, 60] width 96 height 11
click at [147, 9] on link "[PERSON_NAME]" at bounding box center [118, 10] width 57 height 14
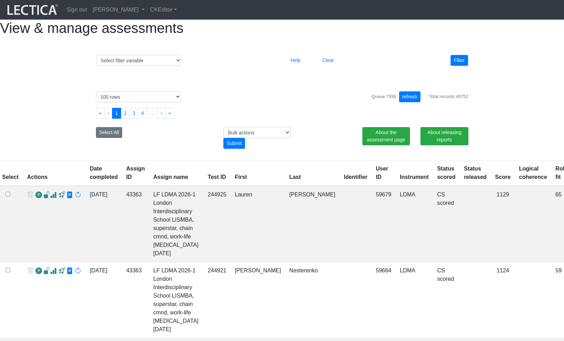
select select "100"
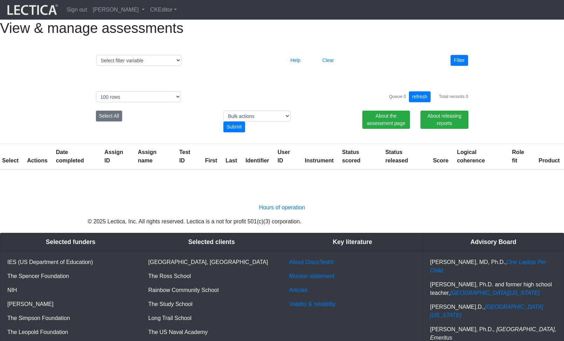
select select "100"
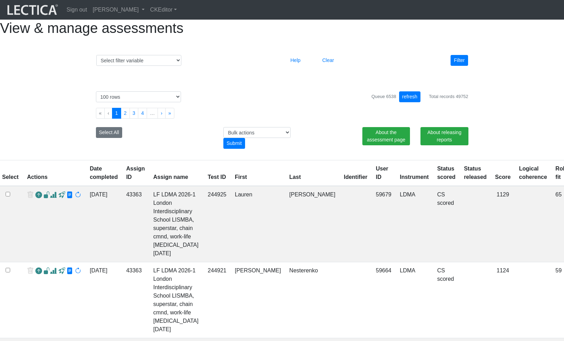
click at [359, 119] on ul "« ‹ 1 2 3 4 … › »" at bounding box center [282, 113] width 372 height 11
click at [234, 64] on div "Select filter variable Assignment name Assignment ID Clarity persuasive Clarity…" at bounding box center [282, 59] width 399 height 35
click at [257, 77] on div "Select filter variable Assignment name Assignment ID Clarity persuasive Clarity…" at bounding box center [282, 59] width 399 height 35
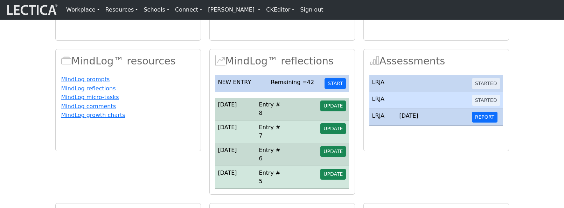
scroll to position [143, 0]
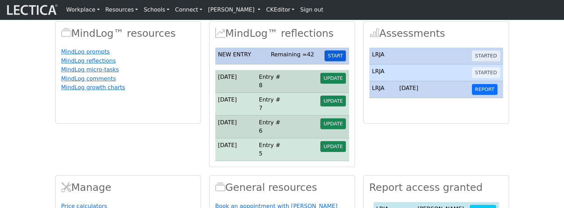
click at [337, 61] on button "START" at bounding box center [334, 55] width 21 height 11
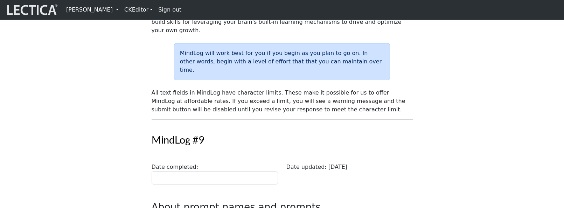
scroll to position [127, 0]
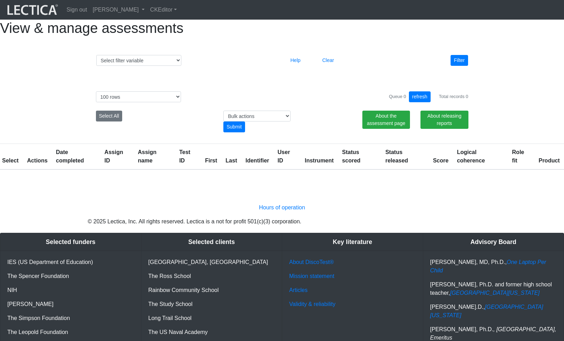
select select "100"
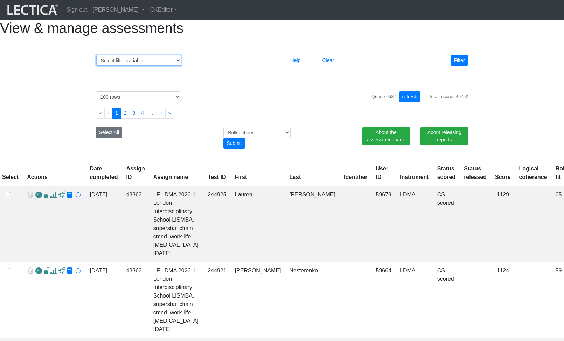
click at [131, 66] on select "Select filter variable Assignment name Assignment ID Clarity persuasive Clarity…" at bounding box center [138, 60] width 85 height 11
select select "date_started"
click at [96, 66] on select "Select filter variable Assignment name Assignment ID Clarity persuasive Clarity…" at bounding box center [138, 60] width 85 height 11
select select
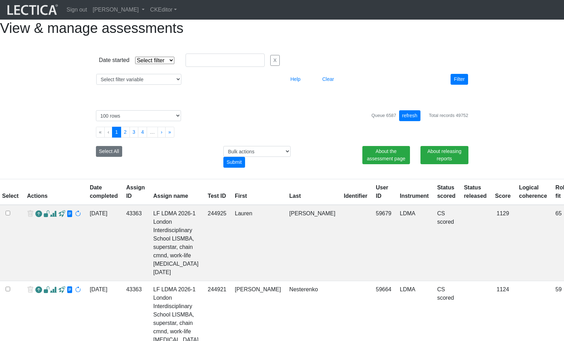
click at [155, 64] on select "Select filter Equals Greater than Less than" at bounding box center [154, 60] width 39 height 7
click at [246, 120] on div "Select # rows to display 10 rows 20 rows 50 rows 100 rows 200 rows 500 rows 100…" at bounding box center [282, 136] width 388 height 69
click at [162, 64] on select "Select filter Equals Greater than Less than" at bounding box center [154, 60] width 39 height 7
click at [159, 64] on select "Select filter Equals Greater than Less than" at bounding box center [154, 60] width 39 height 7
click at [332, 62] on div "Date started Select filter Equals Greater than Less than Search string X Select…" at bounding box center [282, 69] width 399 height 54
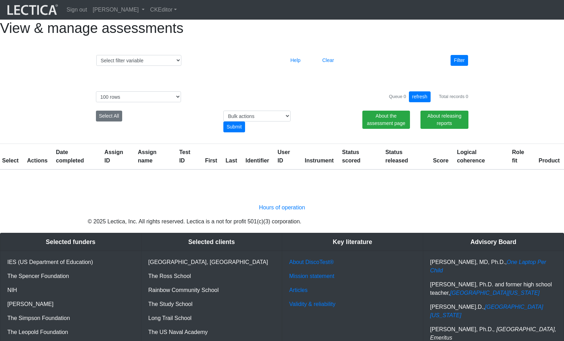
select select "100"
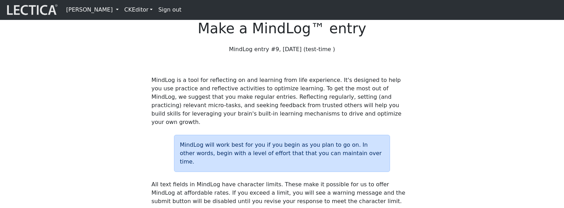
scroll to position [127, 0]
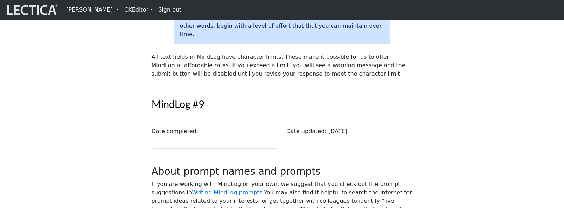
click at [371, 78] on p "All text fields in MindLog have character limits. These make it possible for us…" at bounding box center [282, 65] width 261 height 25
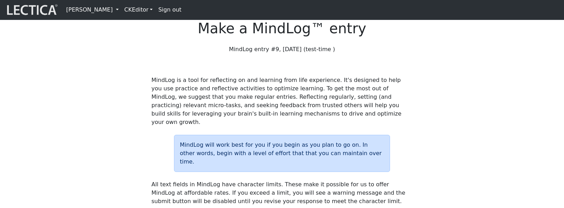
scroll to position [126, 0]
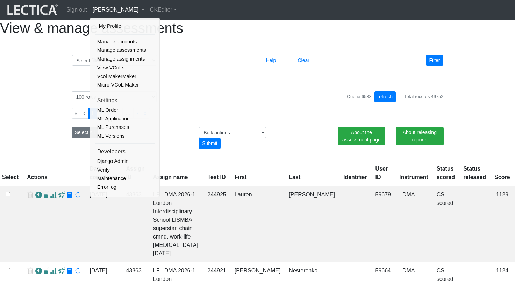
select select "100"
click at [347, 102] on div "Queue 6538 refresh Total records 49752" at bounding box center [395, 96] width 97 height 11
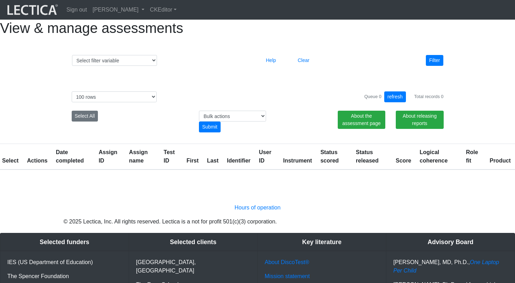
select select "100"
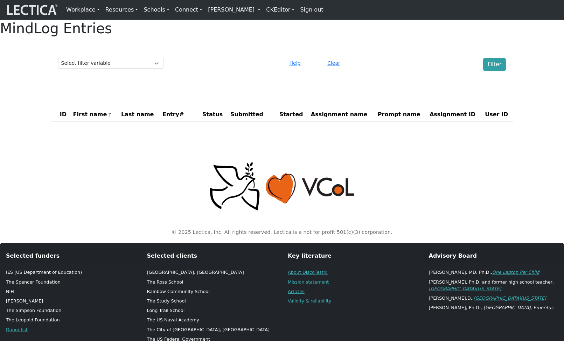
click at [366, 71] on div "Clear" at bounding box center [358, 64] width 76 height 13
click at [331, 69] on button "Clear" at bounding box center [333, 63] width 19 height 11
click at [113, 69] on select "Select filter variable First name Last name Entry# Status Submitted Started Ass…" at bounding box center [111, 63] width 106 height 11
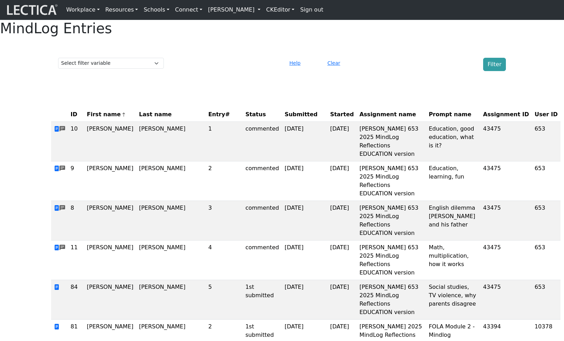
click at [205, 74] on div "Select filter variable First name Last name Entry# Status Submitted Started Ass…" at bounding box center [281, 64] width 453 height 19
click at [170, 71] on div at bounding box center [225, 64] width 114 height 13
click at [146, 69] on select "Select filter variable First name Last name Entry# Status Submitted Started Ass…" at bounding box center [111, 63] width 106 height 11
select select "comment__created_at__exact"
click at [58, 69] on select "Select filter variable First name Last name Entry# Status Submitted Started Ass…" at bounding box center [111, 63] width 106 height 11
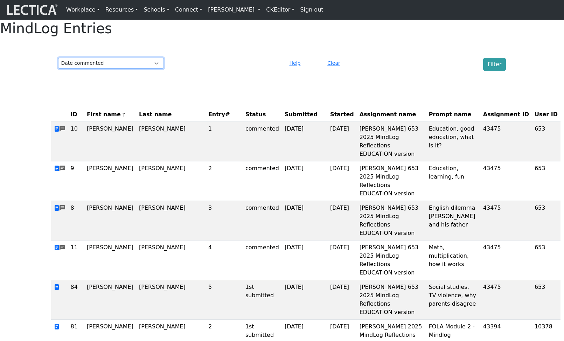
select select
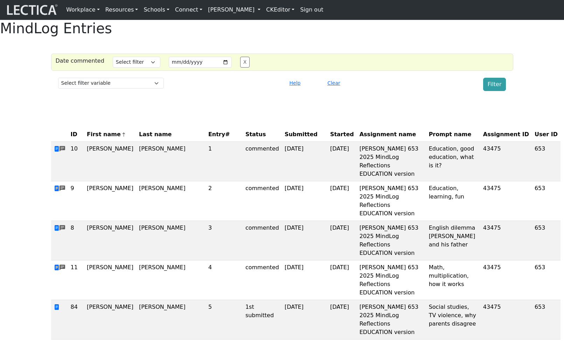
click at [216, 68] on input "date" at bounding box center [200, 62] width 63 height 11
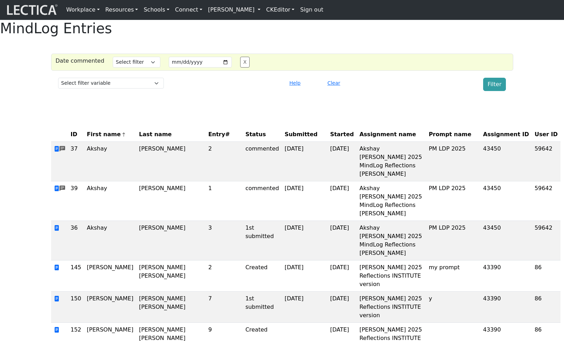
type input "2025-09-25"
click at [148, 68] on select "Select filter Equals Greater than Less than" at bounding box center [137, 62] width 48 height 11
click at [113, 68] on select "Select filter Equals Greater than Less than" at bounding box center [137, 62] width 48 height 11
drag, startPoint x: 427, startPoint y: 124, endPoint x: 498, endPoint y: 89, distance: 79.5
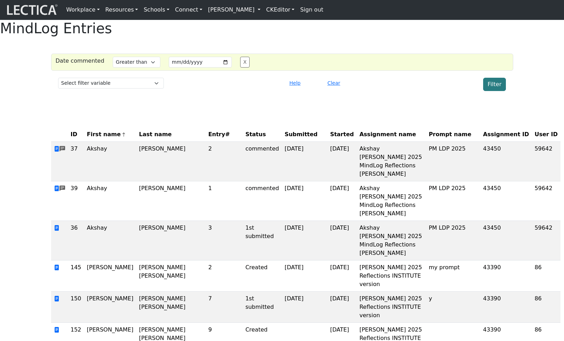
click at [500, 91] on button "Filter" at bounding box center [494, 84] width 23 height 13
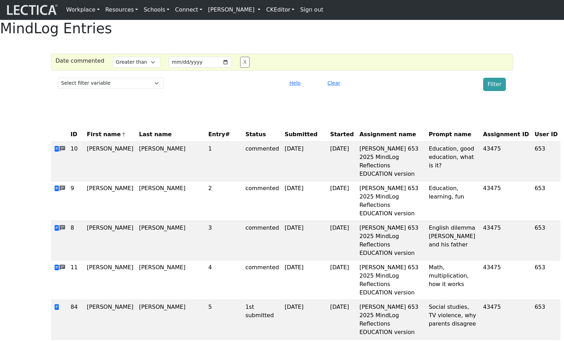
scroll to position [0, 0]
click at [141, 67] on select "Select filter Equals Greater than Less than" at bounding box center [137, 61] width 48 height 11
select select "lt"
click at [113, 67] on select "Select filter Equals Greater than Less than" at bounding box center [137, 61] width 48 height 11
drag, startPoint x: 225, startPoint y: 110, endPoint x: 272, endPoint y: 117, distance: 47.7
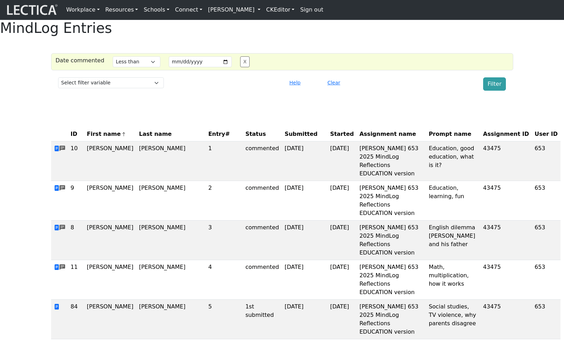
click at [225, 93] on div "Select filter variable First name Last name Entry# Status Submitted Started Ass…" at bounding box center [281, 84] width 453 height 19
click at [497, 91] on button "Filter" at bounding box center [494, 83] width 23 height 13
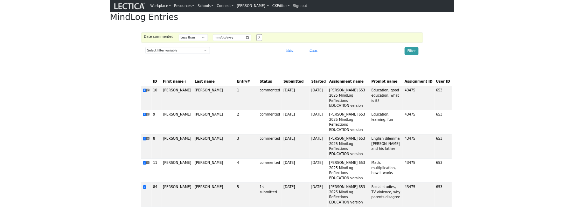
scroll to position [0, 0]
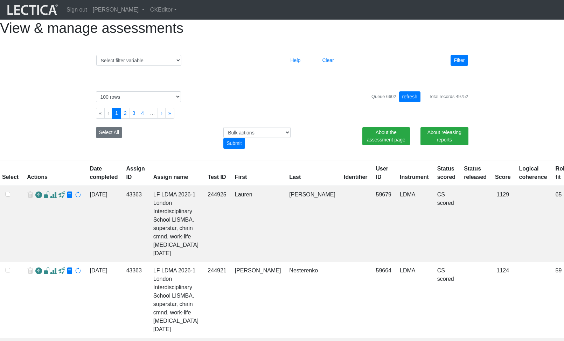
select select "100"
click at [253, 69] on div "Select filter variable Assignment name Assignment ID Clarity persuasive Clarity…" at bounding box center [282, 60] width 388 height 16
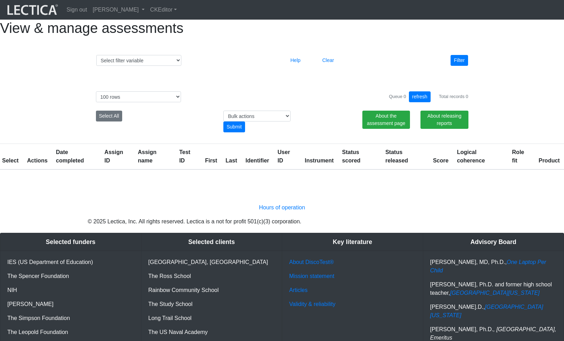
select select "100"
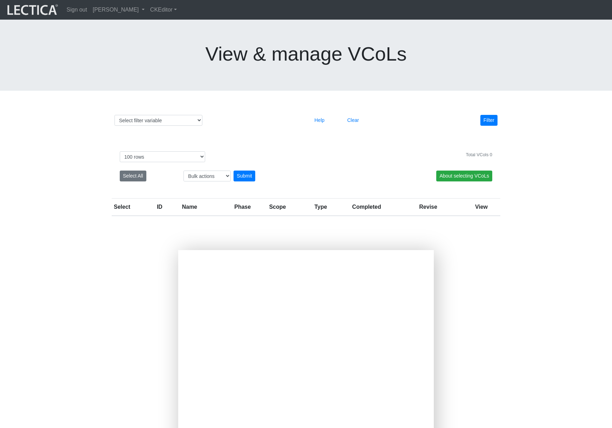
select select "100"
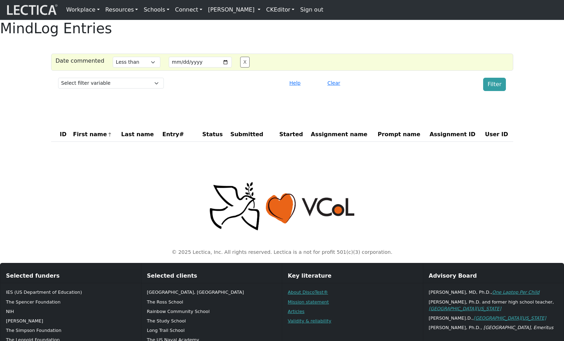
select select "lt"
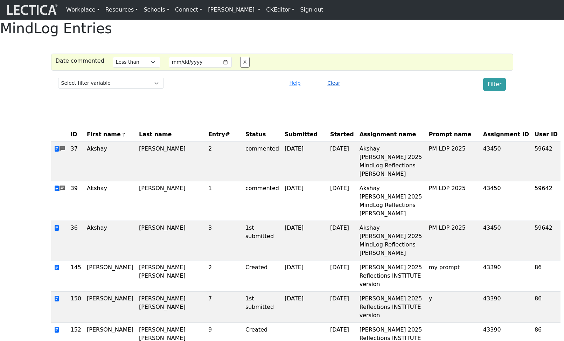
click at [335, 89] on button "Clear" at bounding box center [333, 83] width 19 height 11
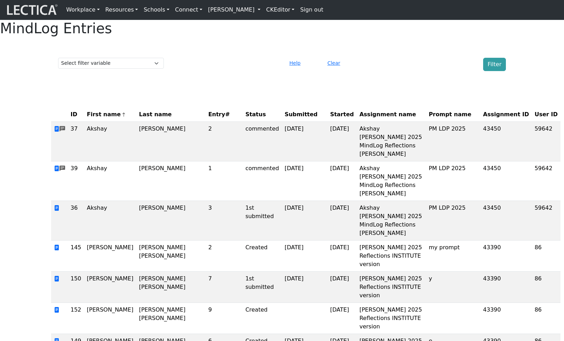
click at [148, 69] on select "Select filter variable First name Last name Entry# Status Submitted Started Ass…" at bounding box center [111, 63] width 106 height 11
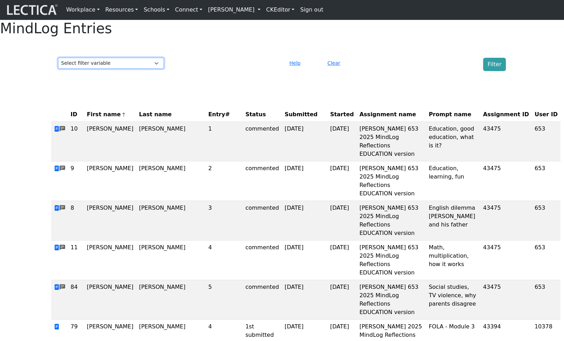
select select "user_id"
click at [58, 69] on select "Select filter variable First name Last name Entry# Status Submitted Started Ass…" at bounding box center [111, 63] width 106 height 11
select select
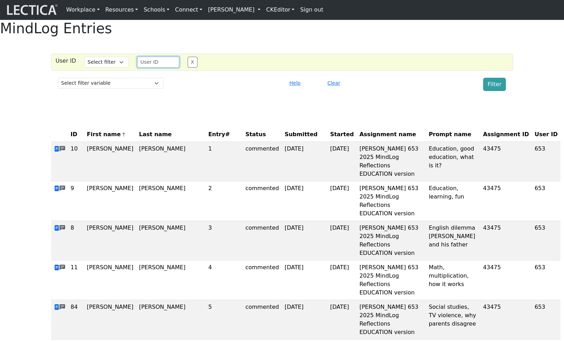
click at [154, 68] on input "number" at bounding box center [158, 62] width 42 height 11
type input "86"
click at [101, 68] on select "Select filter Equals" at bounding box center [106, 62] width 44 height 11
select select "iexact"
click at [84, 68] on select "Select filter Equals" at bounding box center [106, 62] width 44 height 11
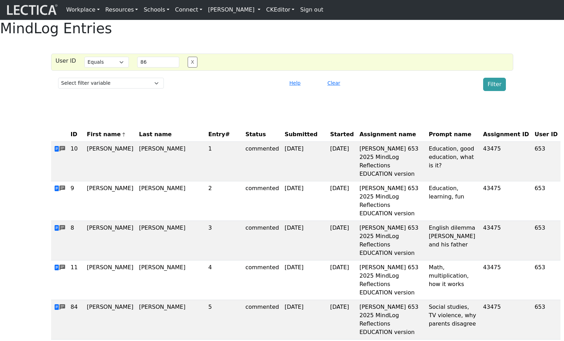
click at [498, 91] on button "Filter" at bounding box center [494, 84] width 23 height 13
click at [392, 91] on div "Clear" at bounding box center [358, 84] width 76 height 13
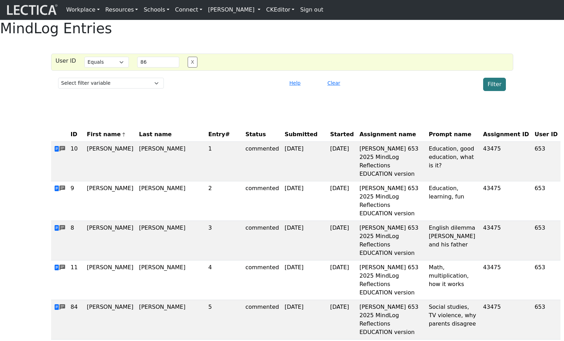
click at [493, 91] on button "Filter" at bounding box center [494, 84] width 23 height 13
click at [233, 94] on div "Select filter variable First name Last name Entry# Status Submitted Started Ass…" at bounding box center [281, 84] width 453 height 19
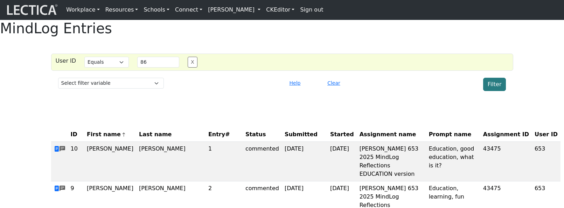
click at [493, 91] on button "Filter" at bounding box center [494, 84] width 23 height 13
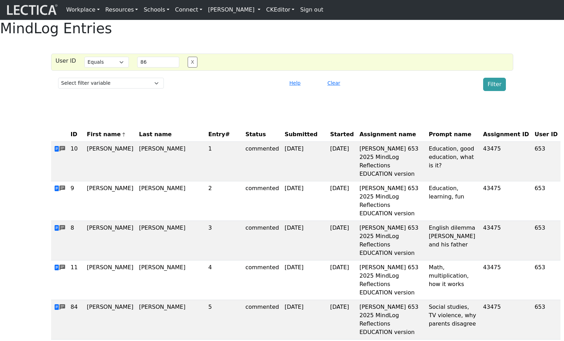
click at [327, 142] on th "Started" at bounding box center [341, 134] width 29 height 14
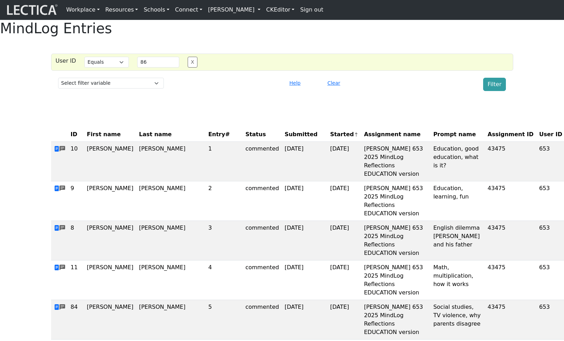
click at [327, 142] on th "Started" at bounding box center [344, 134] width 34 height 14
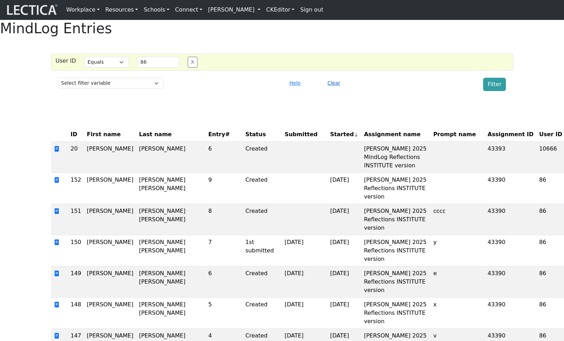
click at [338, 89] on button "Clear" at bounding box center [333, 83] width 19 height 11
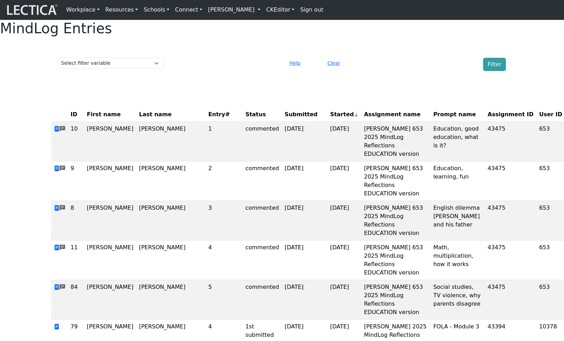
click at [327, 122] on th "Started" at bounding box center [344, 114] width 34 height 14
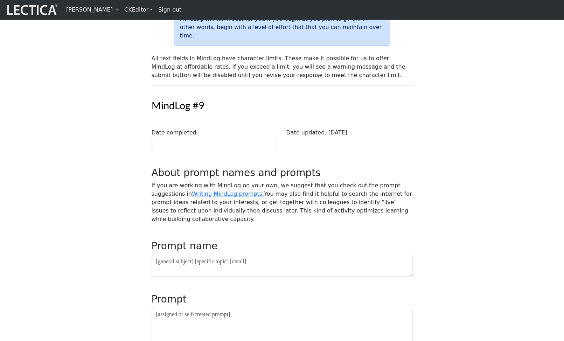
scroll to position [126, 0]
click at [403, 112] on h2 "MindLog #9" at bounding box center [281, 105] width 269 height 12
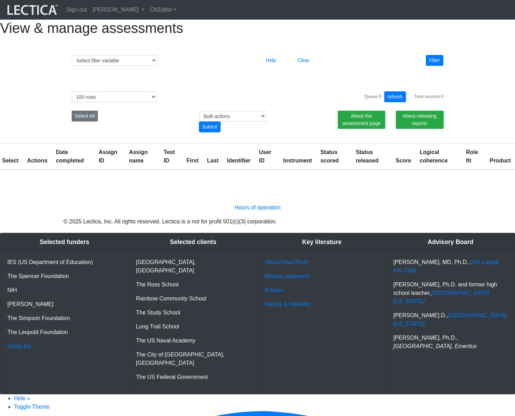
select select "100"
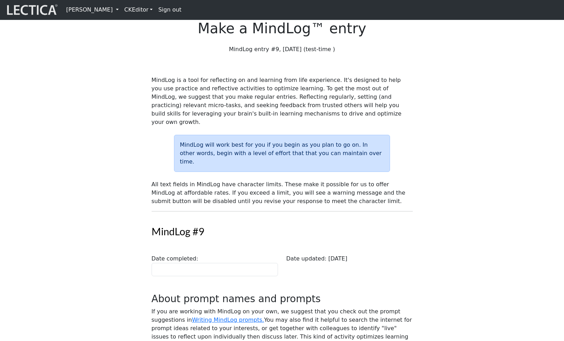
scroll to position [295, 0]
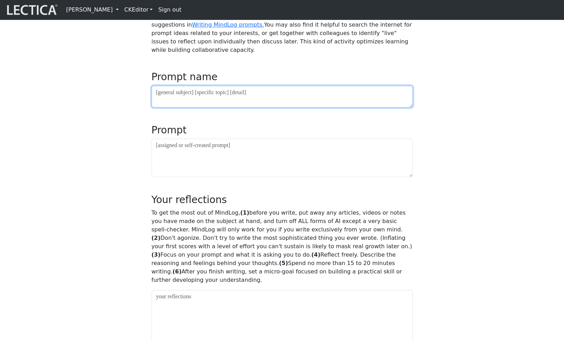
click at [183, 107] on textarea at bounding box center [282, 97] width 261 height 22
type textarea "ggggg"
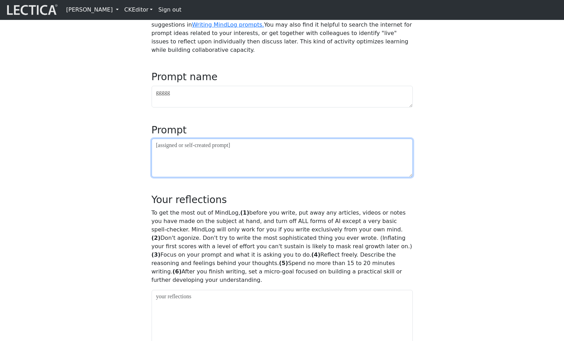
click at [195, 177] on textarea at bounding box center [282, 158] width 261 height 38
type textarea "ggggg"
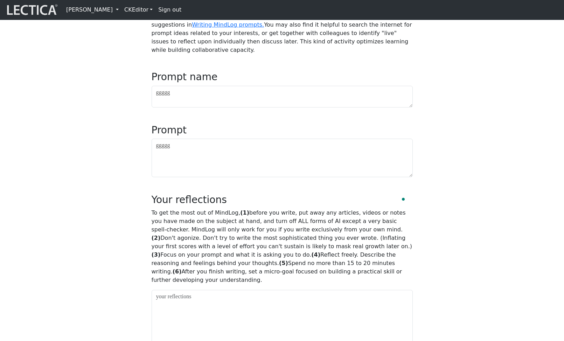
click at [123, 221] on div "MindLog is a tool for reflecting on and learning from life experience. It's des…" at bounding box center [282, 209] width 462 height 856
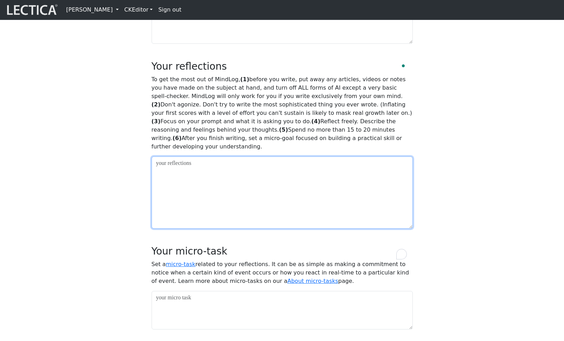
click at [200, 210] on textarea "To enrich screen reader interactions, please activate Accessibility in Grammarl…" at bounding box center [282, 192] width 261 height 72
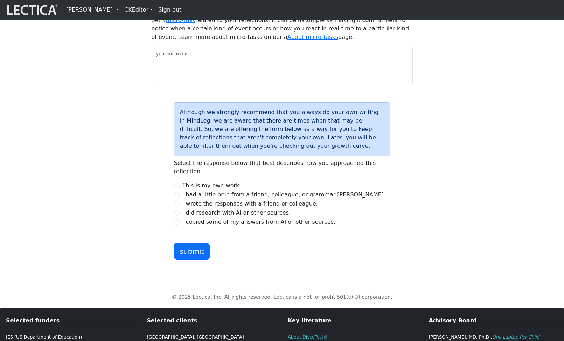
type textarea "gggg"
click at [176, 206] on input "I wrote the responses with a friend or colleague." at bounding box center [177, 204] width 6 height 6
radio input "true"
click at [177, 206] on input "I wrote the responses with a friend or colleague." at bounding box center [177, 204] width 6 height 6
click at [193, 260] on button "submit" at bounding box center [192, 251] width 36 height 17
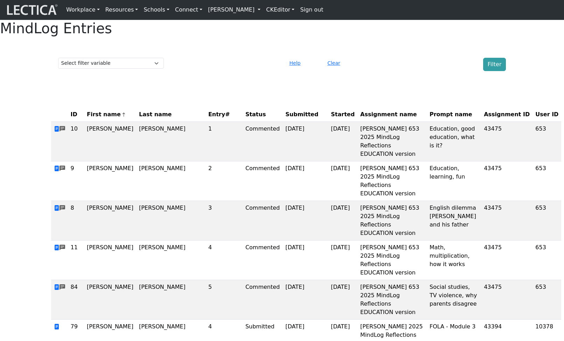
click at [328, 122] on th "Started" at bounding box center [342, 114] width 29 height 14
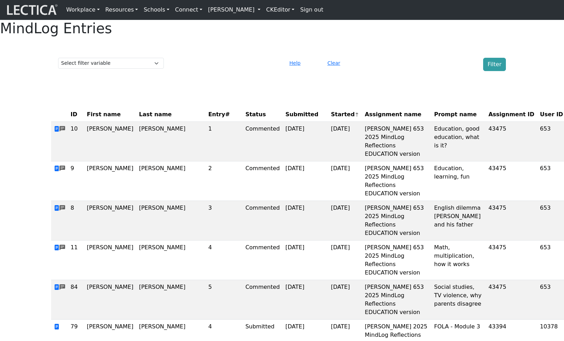
click at [328, 122] on th "Started" at bounding box center [345, 114] width 34 height 14
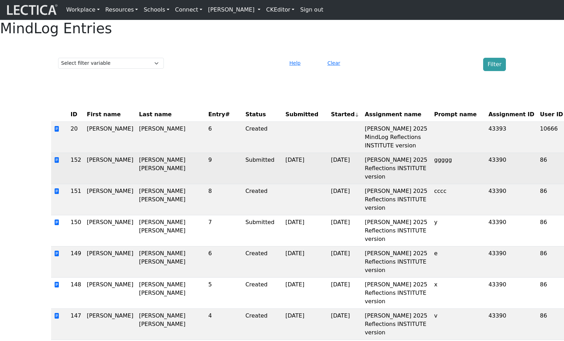
click at [242, 184] on td "Submitted" at bounding box center [262, 168] width 40 height 31
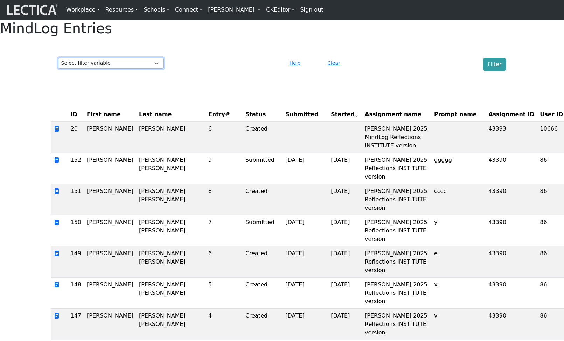
click at [88, 69] on select "Select filter variable First name Last name Entry# Status Submitted Started Ass…" at bounding box center [111, 63] width 106 height 11
select select "id"
click at [58, 69] on select "Select filter variable First name Last name Entry# Status Submitted Started Ass…" at bounding box center [111, 63] width 106 height 11
select select
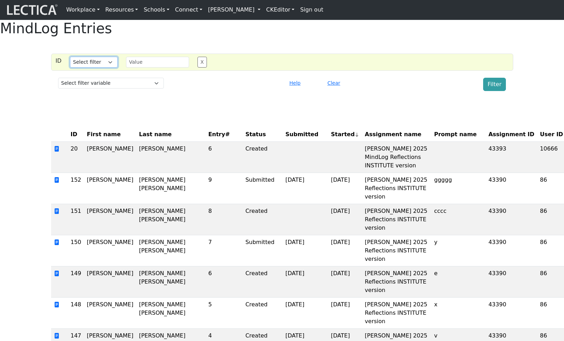
click at [95, 68] on select "Select filter Equals List Contains Greater than Less than" at bounding box center [94, 62] width 48 height 11
select select "equal"
click at [70, 68] on select "Select filter Equals List Contains Greater than Less than" at bounding box center [94, 62] width 48 height 11
click at [144, 68] on input "text" at bounding box center [157, 62] width 63 height 11
type input "152"
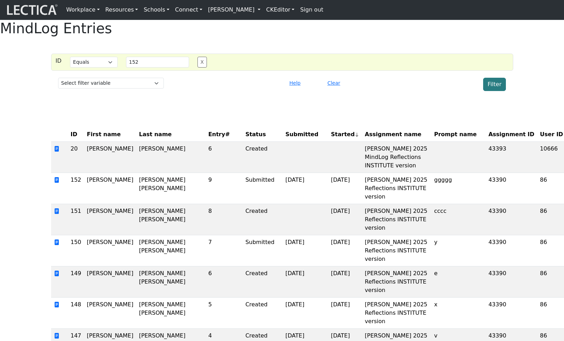
click at [489, 91] on button "Filter" at bounding box center [494, 84] width 23 height 13
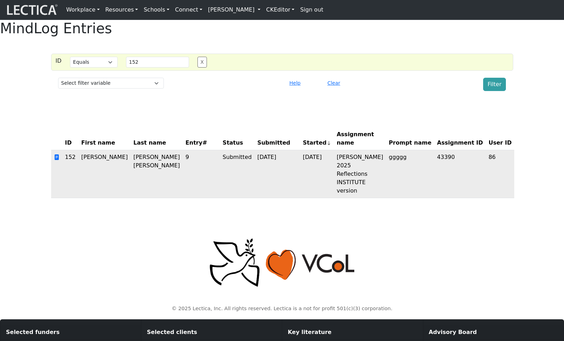
click at [455, 166] on td "43390" at bounding box center [459, 174] width 51 height 48
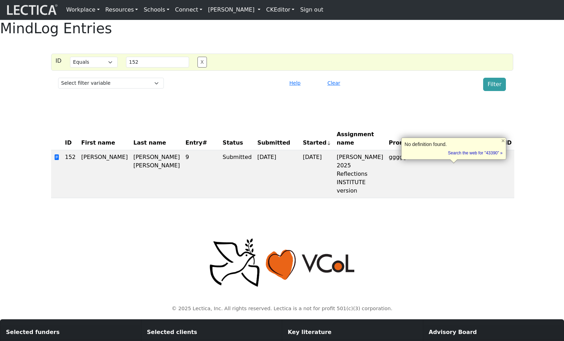
click at [387, 124] on div "MindLog Entries ID Select filter Equals List Contains Greater than Less than Se…" at bounding box center [282, 112] width 564 height 184
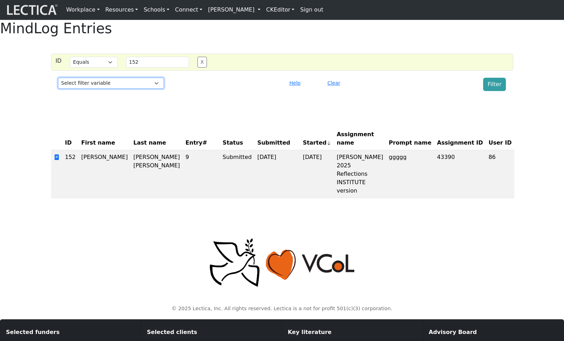
click at [122, 89] on select "Select filter variable First name Last name Entry# Status Submitted Started Ass…" at bounding box center [111, 83] width 106 height 11
select select "purchase__assignment__id"
click at [58, 89] on select "Select filter variable First name Last name Entry# Status Submitted Started Ass…" at bounding box center [111, 83] width 106 height 11
select select
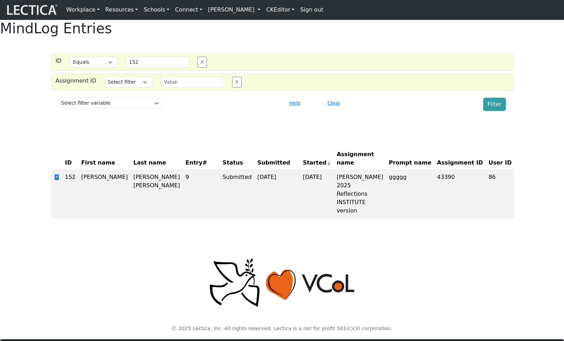
click at [206, 136] on div "MindLog Entries ID Select filter Equals List Contains Greater than Less than Se…" at bounding box center [282, 122] width 564 height 204
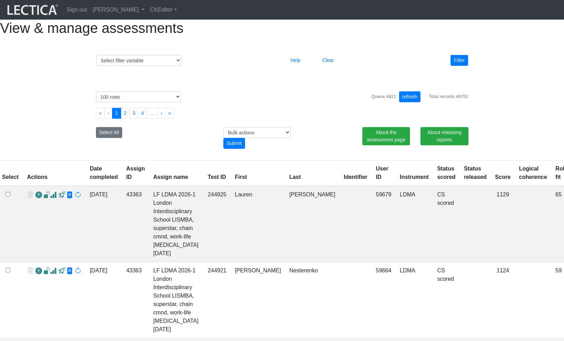
select select "100"
click at [407, 102] on button "refresh" at bounding box center [410, 96] width 22 height 11
click at [315, 102] on div "Queue 4821 refresh Total records 49752" at bounding box center [329, 96] width 287 height 11
click at [404, 77] on div "Select filter variable Assignment name Assignment ID Clarity persuasive Clarity…" at bounding box center [282, 59] width 399 height 35
click at [408, 102] on button "refresh" at bounding box center [410, 96] width 22 height 11
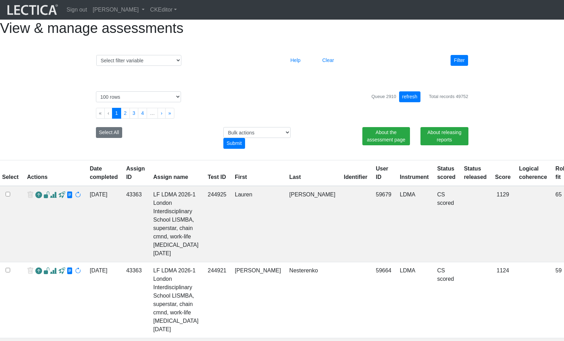
click at [394, 69] on div "Select filter variable Assignment name Assignment ID Clarity persuasive Clarity…" at bounding box center [281, 60] width 377 height 16
click at [408, 102] on button "refresh" at bounding box center [410, 96] width 22 height 11
click at [415, 102] on button "refresh" at bounding box center [410, 96] width 22 height 11
click at [406, 77] on div "Select filter variable Assignment name Assignment ID Clarity persuasive Clarity…" at bounding box center [282, 59] width 399 height 35
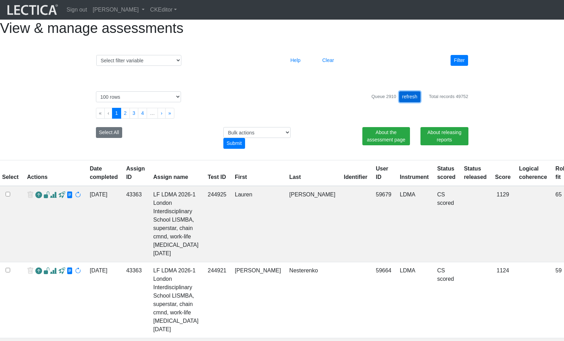
click at [406, 102] on button "refresh" at bounding box center [410, 96] width 22 height 11
click at [275, 106] on div "Select # rows to display 10 rows 20 rows 50 rows 100 rows 200 rows 500 rows 100…" at bounding box center [282, 117] width 388 height 69
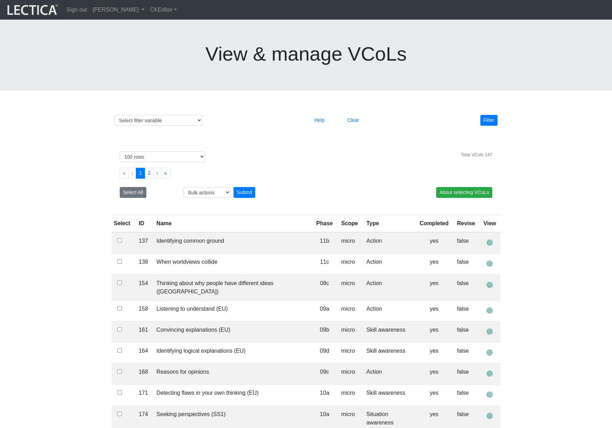
select select "100"
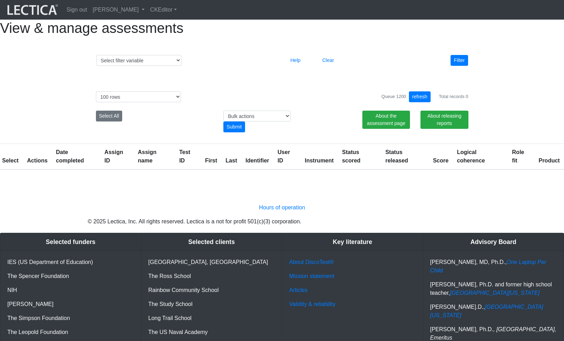
select select "100"
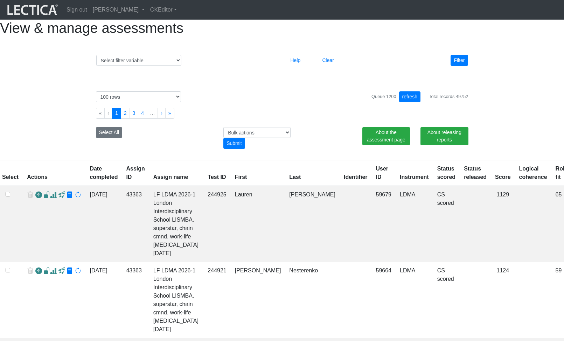
select select "100"
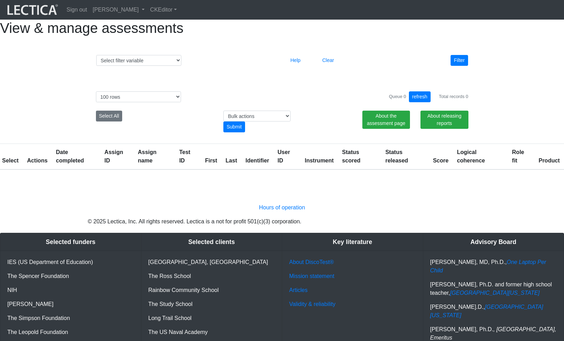
select select "100"
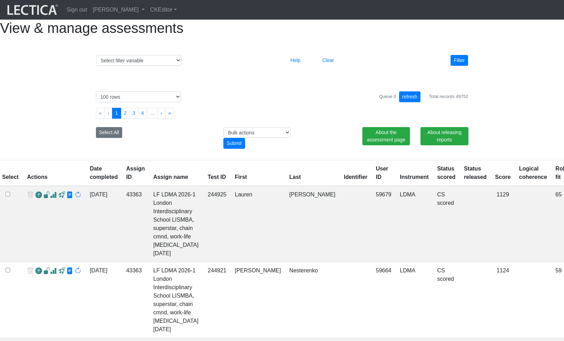
click at [307, 121] on div "Select # rows to display 10 rows 20 rows 50 rows 100 rows 200 rows 500 rows 100…" at bounding box center [282, 117] width 388 height 69
click at [289, 102] on div "Queue 0 refresh Total records 49752" at bounding box center [329, 96] width 287 height 11
click at [405, 102] on button "refresh" at bounding box center [410, 96] width 22 height 11
click at [348, 107] on div "Select # rows to display 10 rows 20 rows 50 rows 100 rows 200 rows 500 rows 100…" at bounding box center [282, 117] width 388 height 69
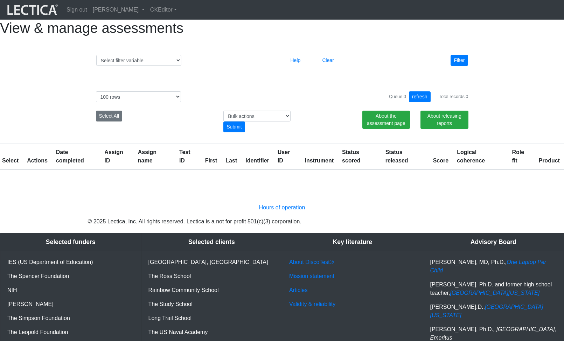
select select "100"
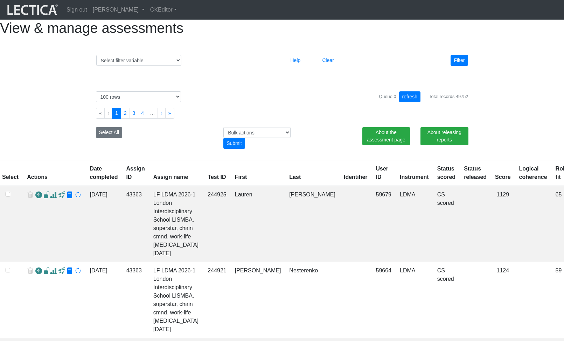
click at [342, 102] on div "Queue 0 refresh Total records 49752" at bounding box center [329, 96] width 287 height 11
click at [407, 102] on button "refresh" at bounding box center [410, 96] width 22 height 11
click at [323, 119] on ul "« ‹ 1 2 3 4 … › »" at bounding box center [282, 113] width 372 height 11
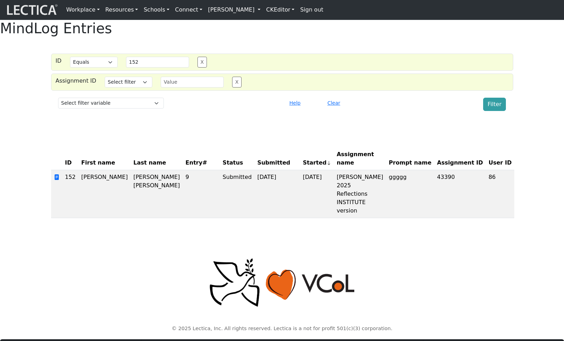
select select "equal"
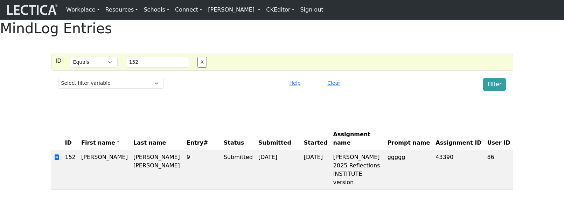
select select "equal"
